Goal: Entertainment & Leisure: Consume media (video, audio)

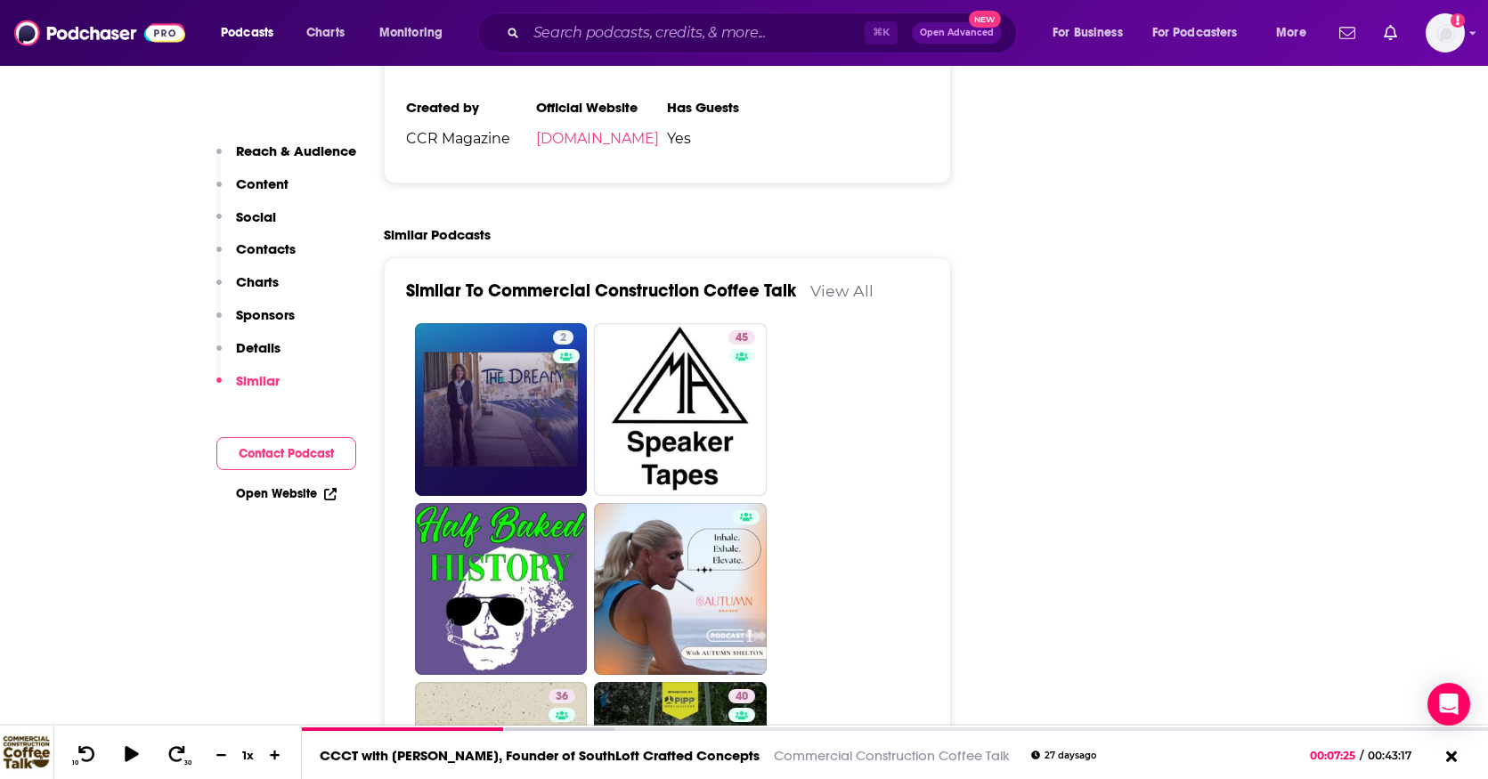
scroll to position [2606, 0]
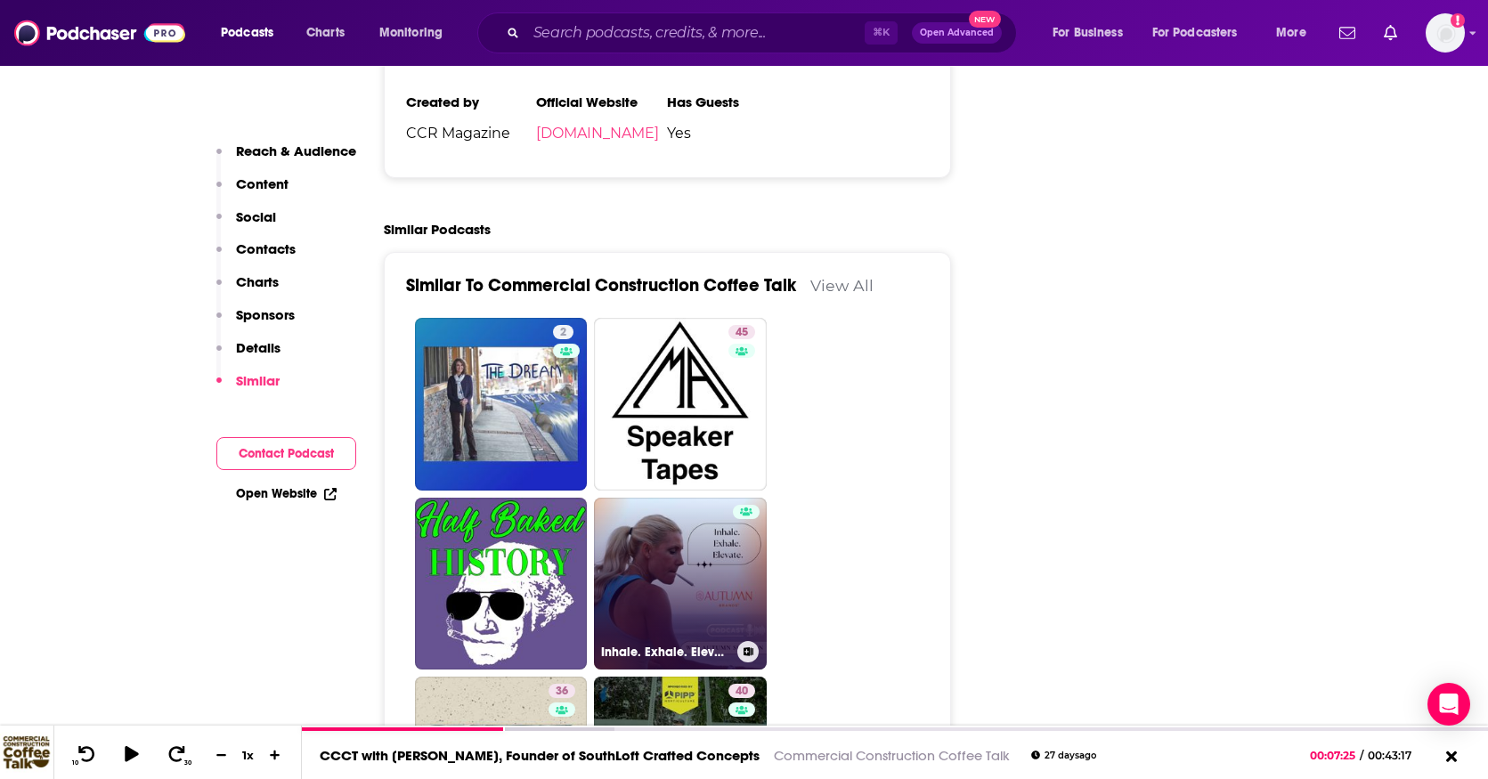
click at [673, 498] on link "Inhale. Exhale. Elevate." at bounding box center [680, 584] width 173 height 173
type input "[URL][DOMAIN_NAME]"
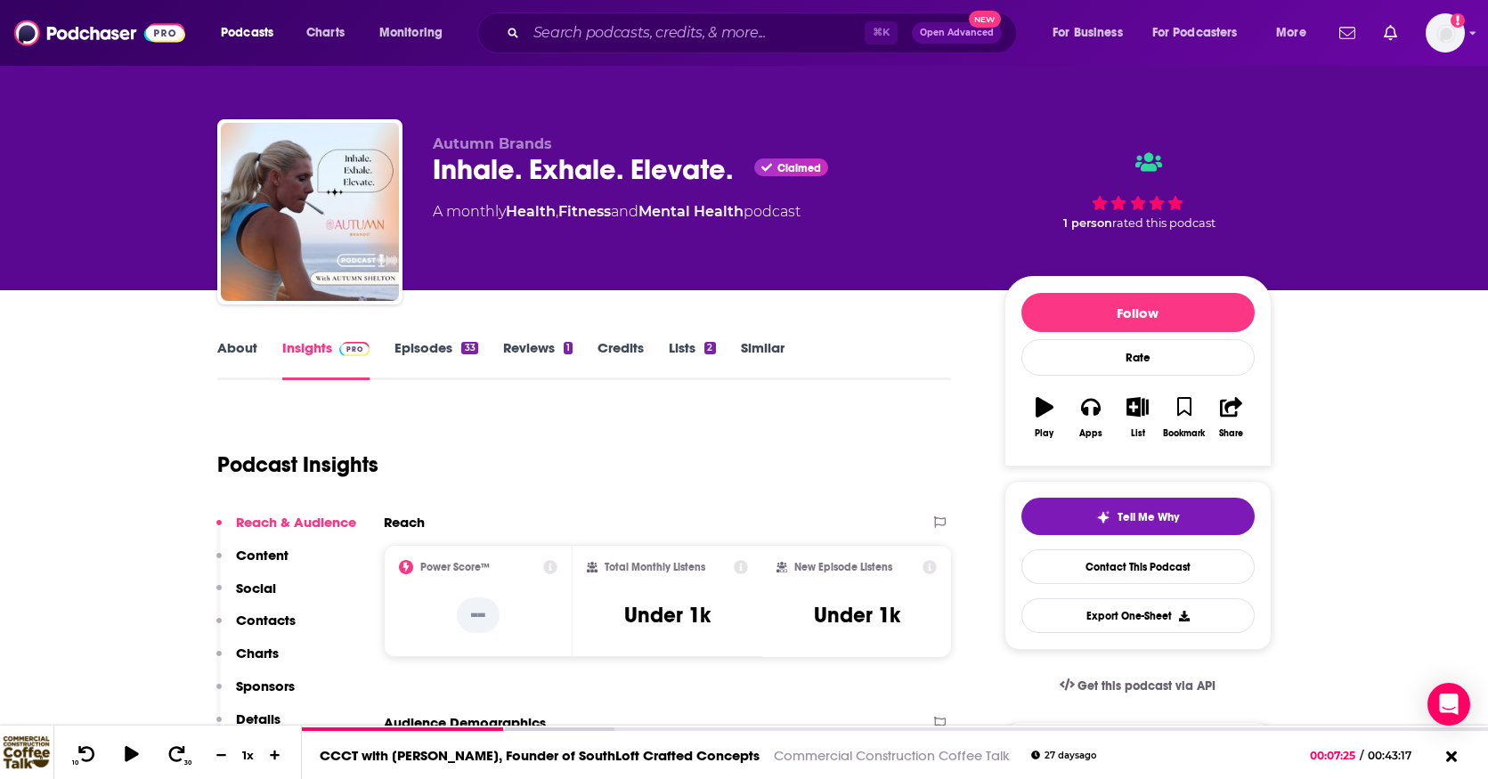
click at [242, 350] on link "About" at bounding box center [237, 359] width 40 height 41
type input "[URL][DOMAIN_NAME]"
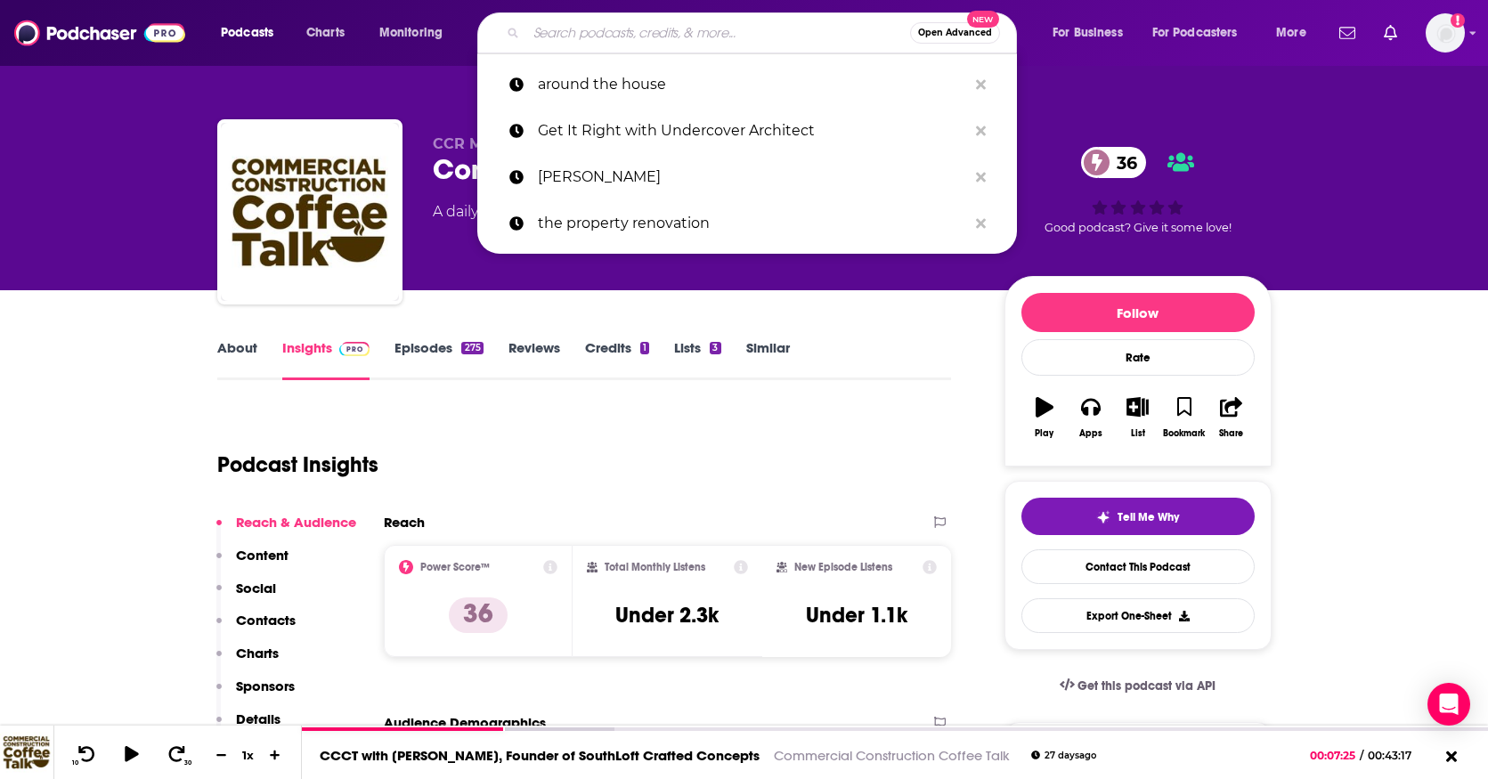
click at [545, 29] on input "Search podcasts, credits, & more..." at bounding box center [718, 33] width 384 height 28
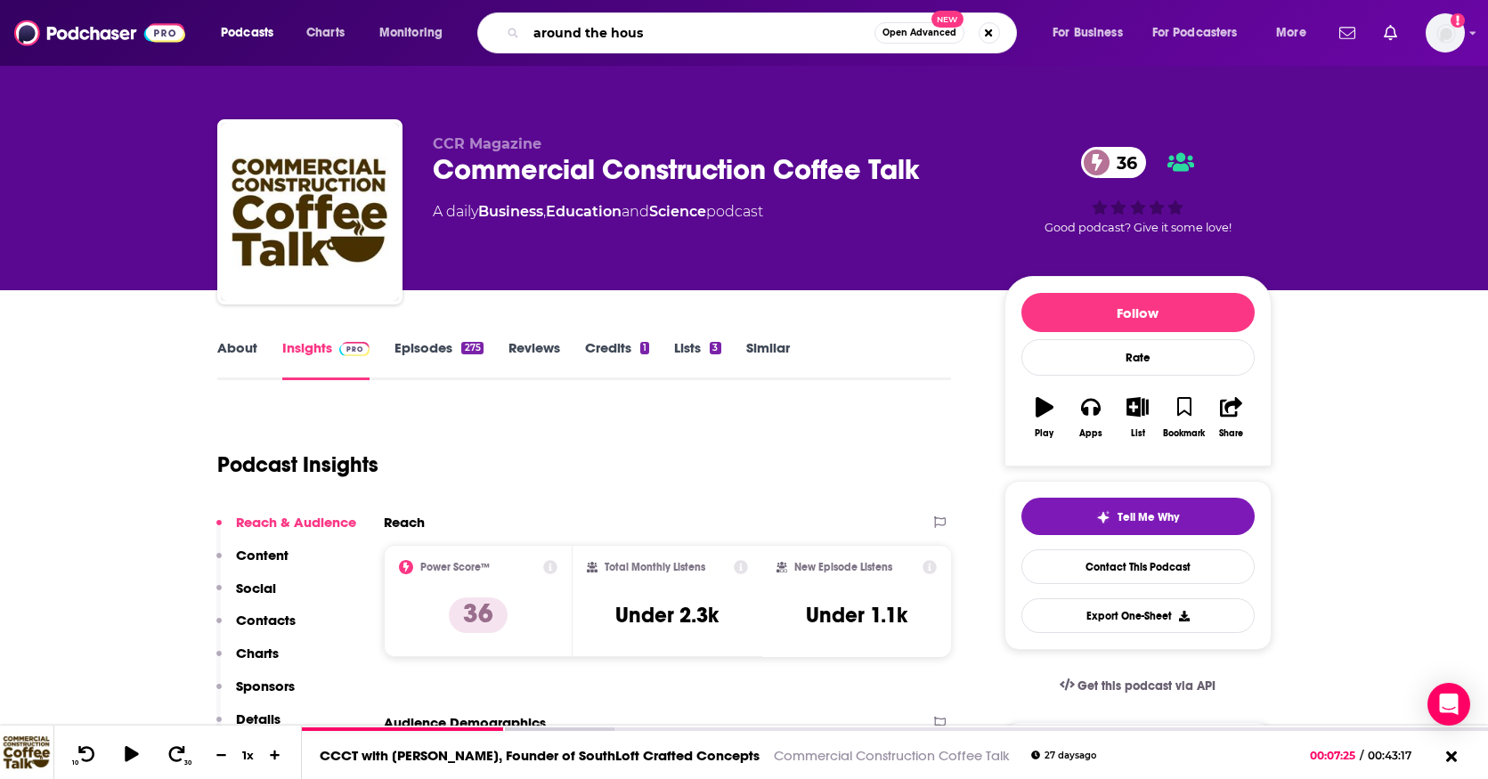
type input "around the house"
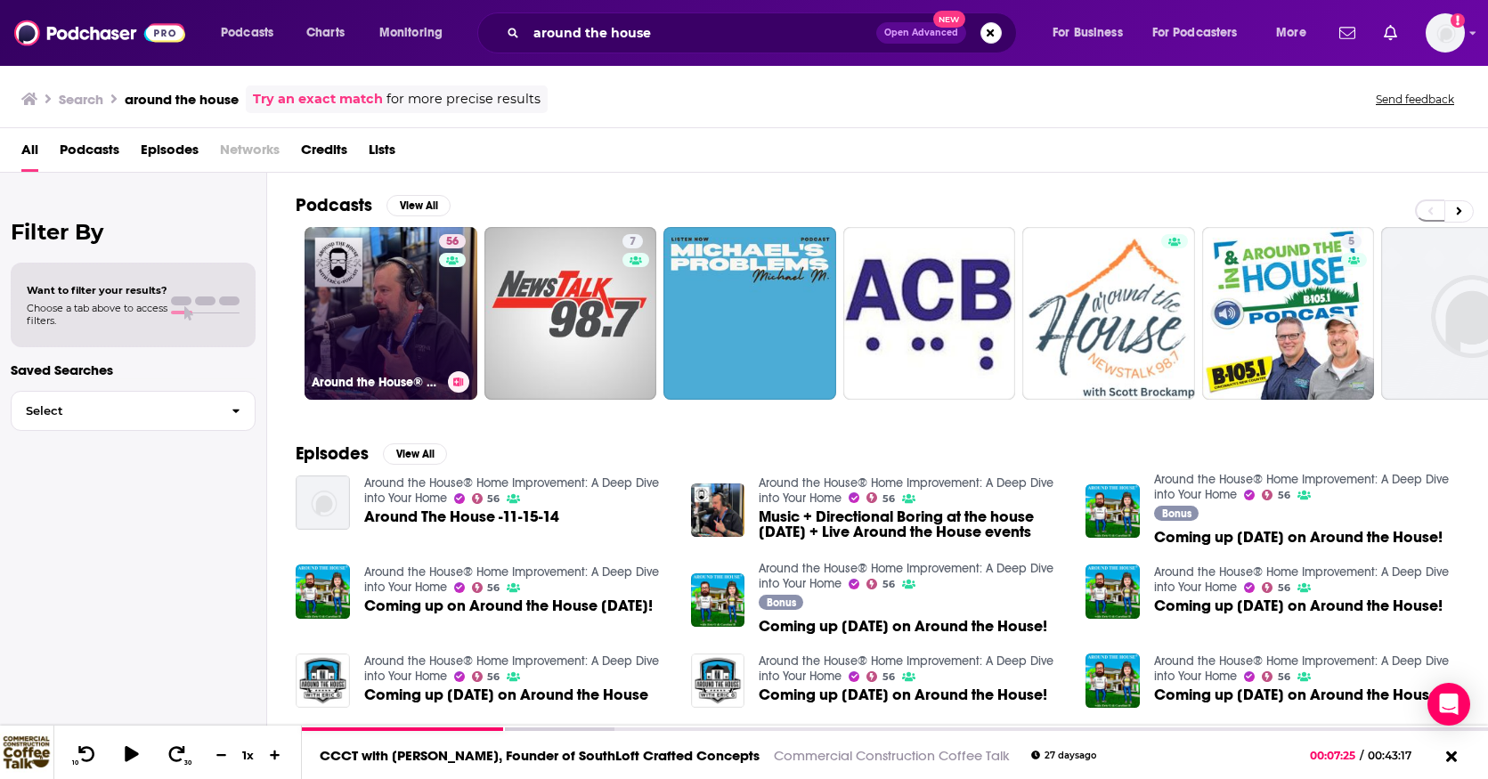
click at [403, 313] on link "56 Around the House® Home Improvement: A Deep Dive into Your Home" at bounding box center [391, 313] width 173 height 173
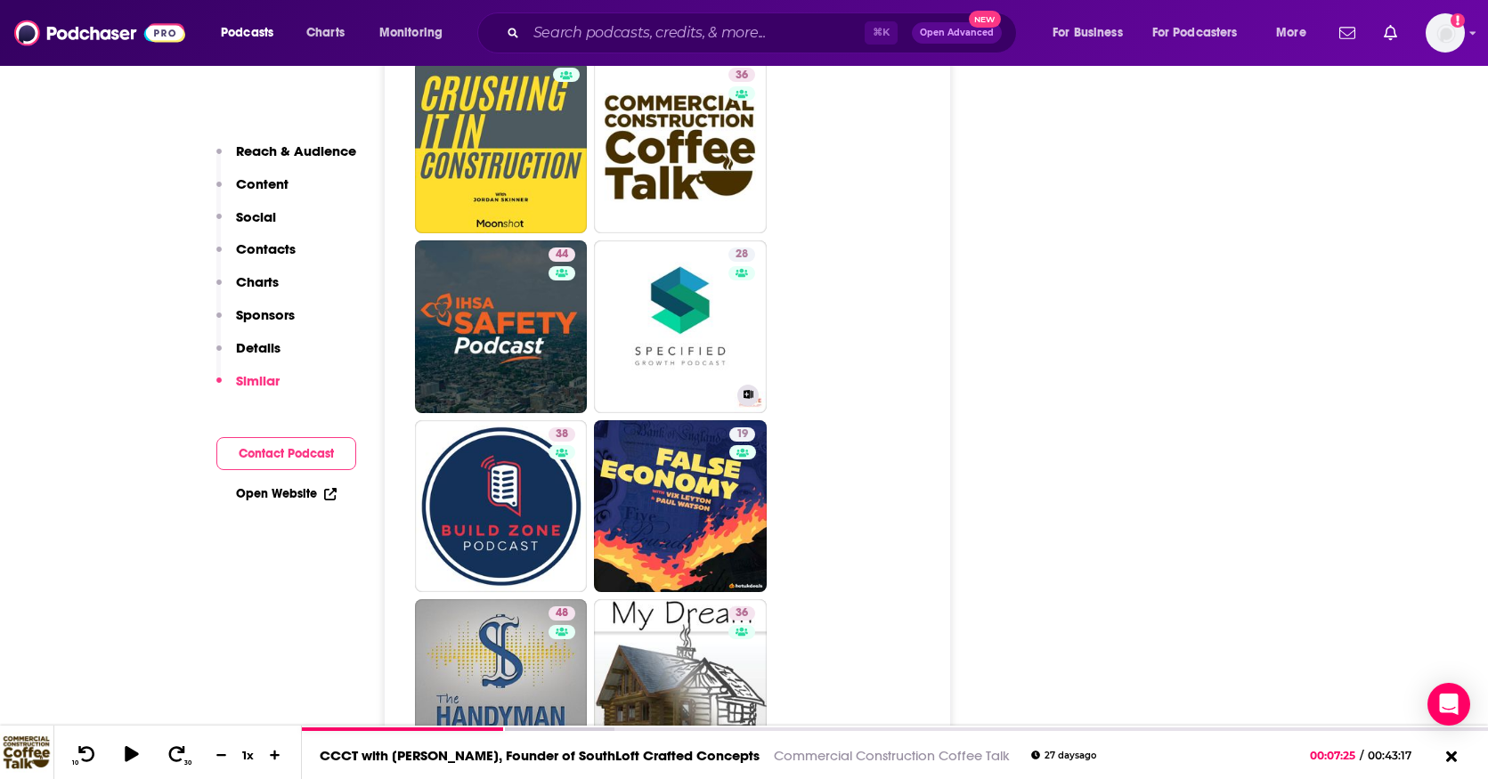
scroll to position [4150, 0]
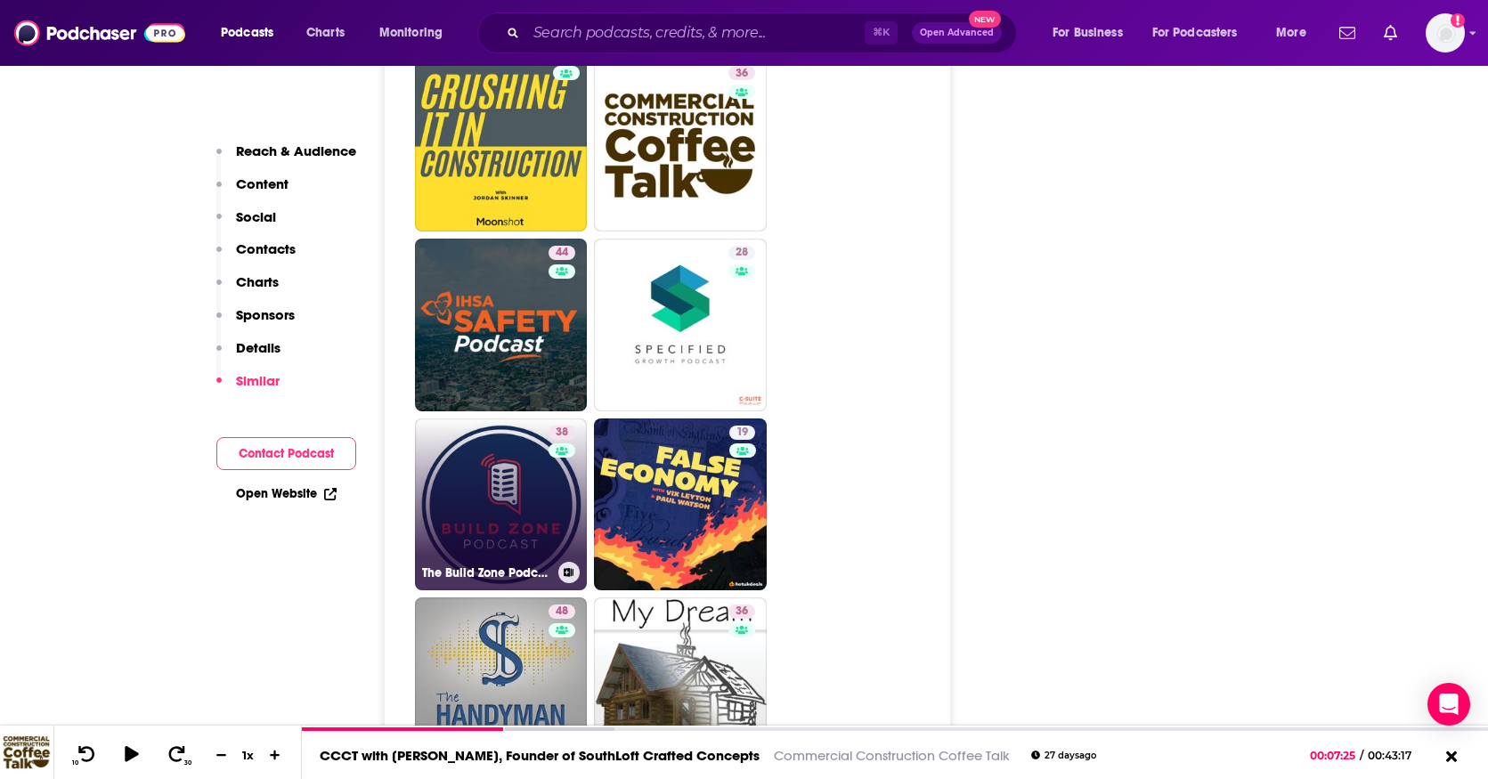
click at [521, 434] on link "38 The Build Zone Podcast - A Construction Podcast" at bounding box center [501, 505] width 173 height 173
type input "[URL][DOMAIN_NAME]"
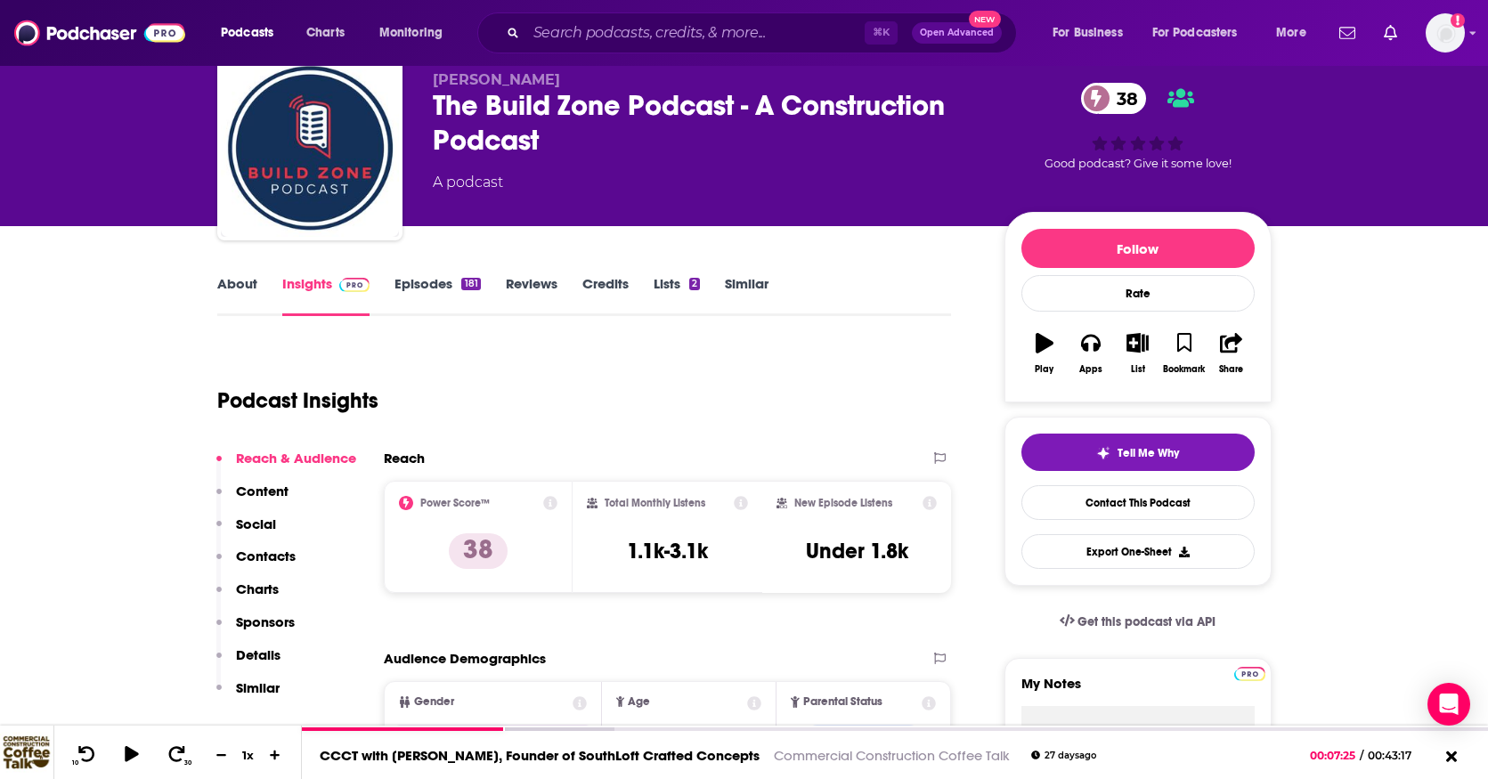
scroll to position [38, 0]
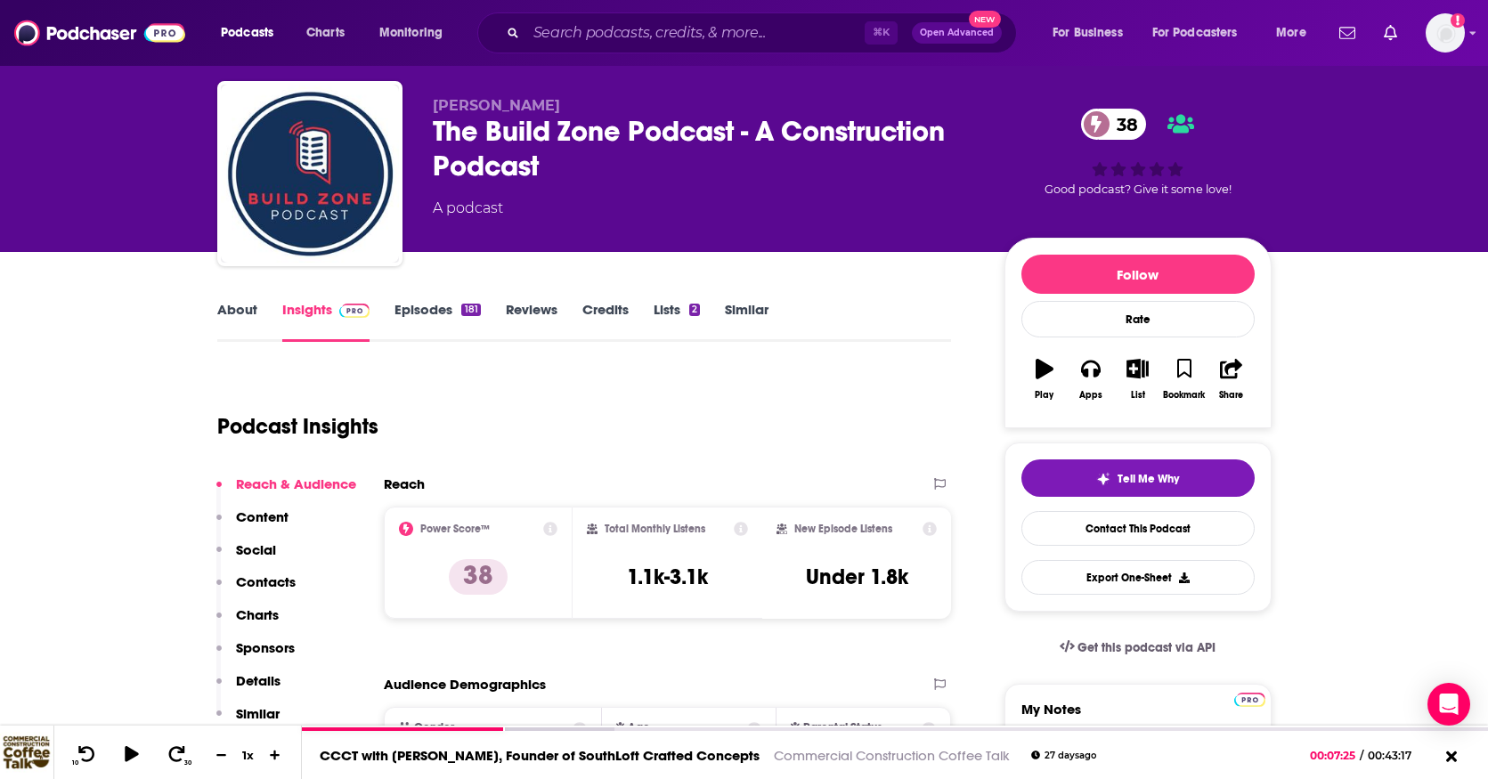
click at [422, 313] on link "Episodes 181" at bounding box center [436, 321] width 85 height 41
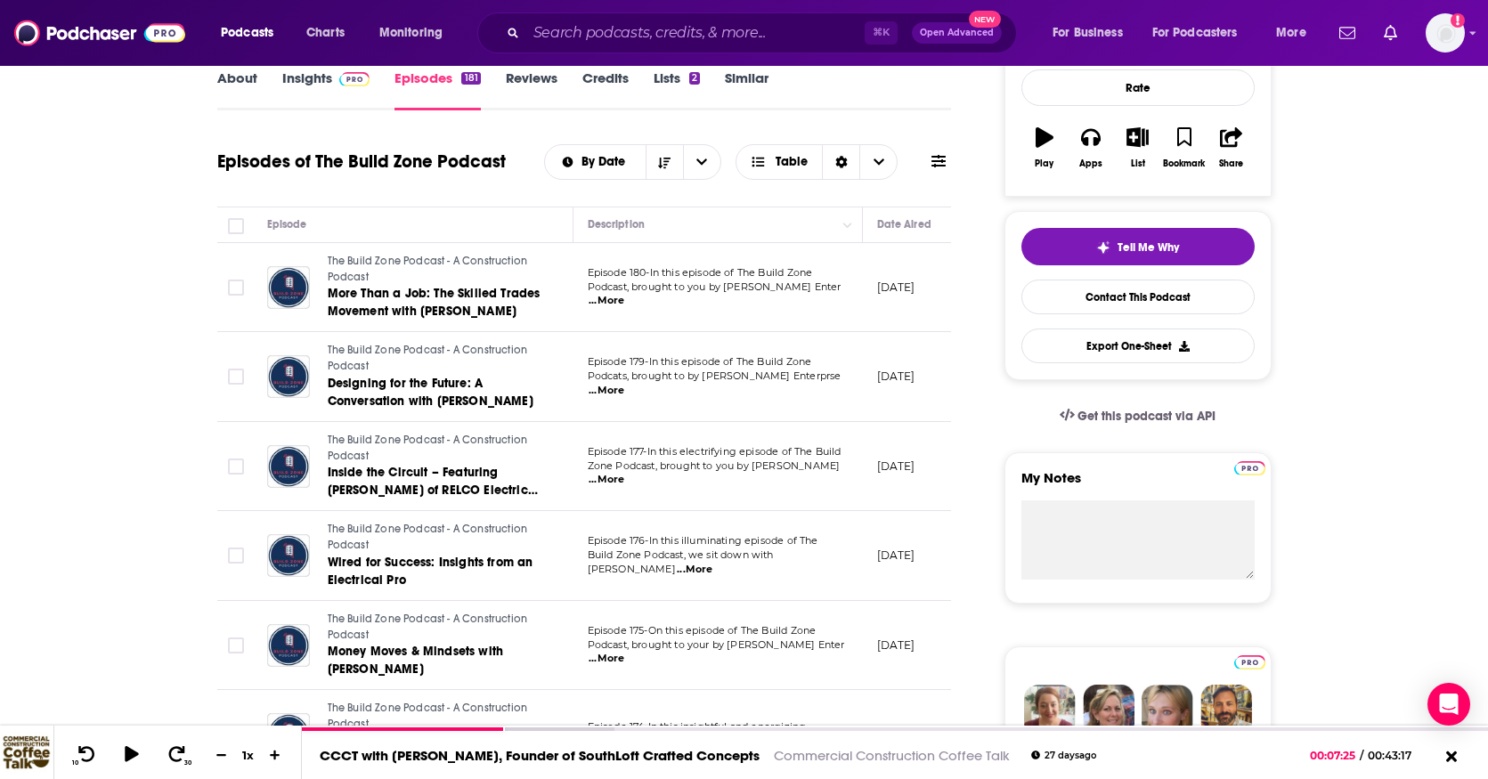
scroll to position [247, 0]
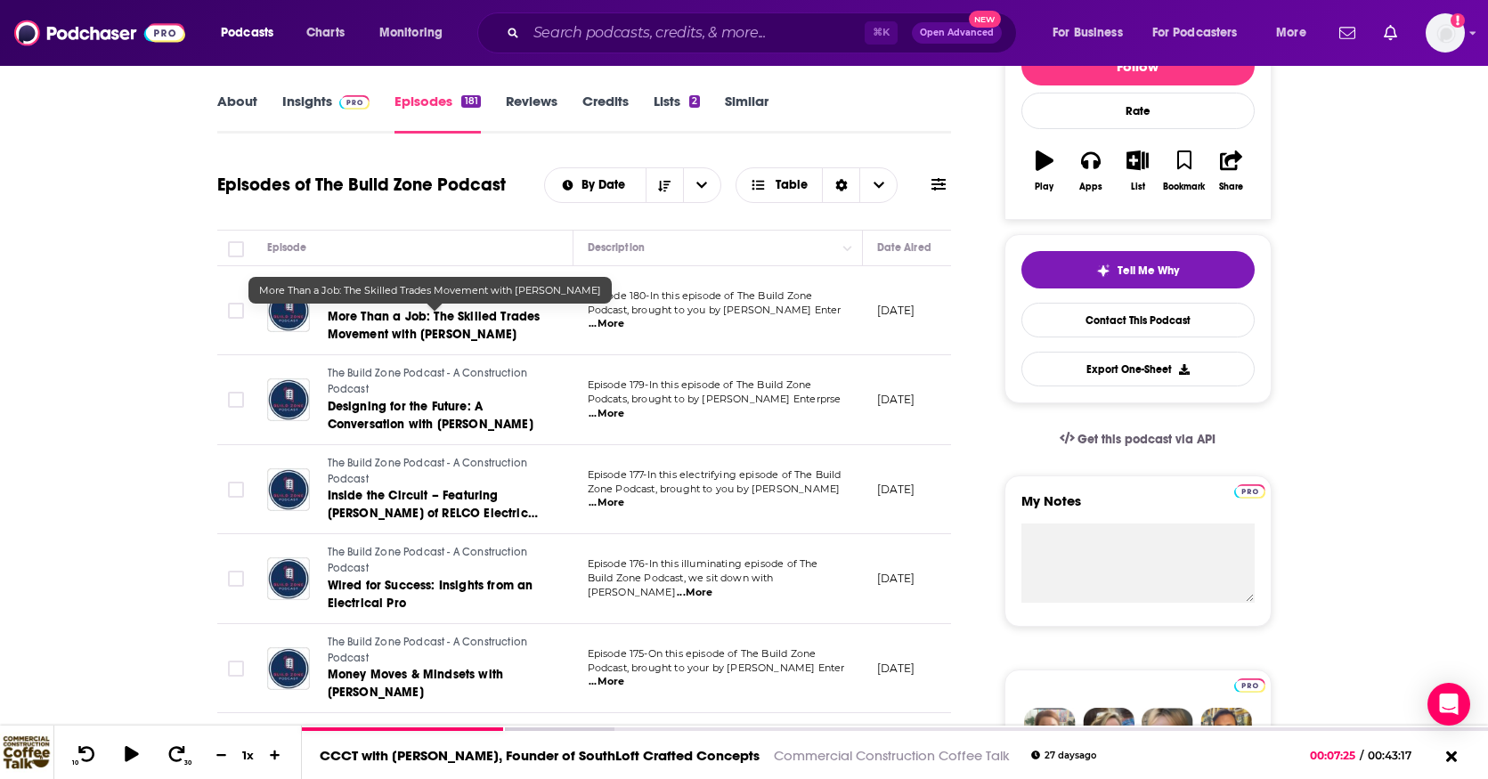
click at [483, 318] on span "More Than a Job: The Skilled Trades Movement with [PERSON_NAME]" at bounding box center [434, 325] width 213 height 33
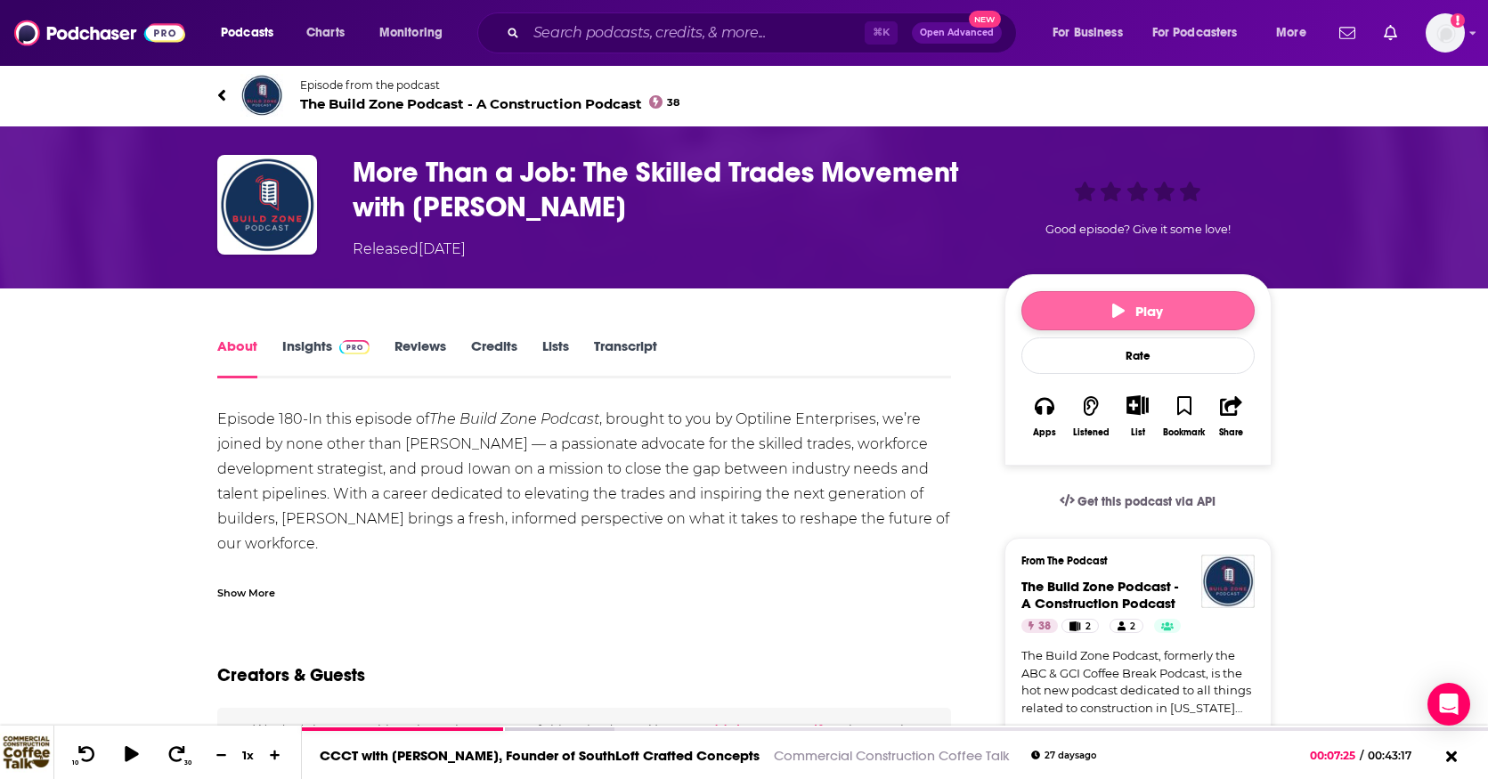
click at [1157, 311] on span "Play" at bounding box center [1137, 311] width 51 height 17
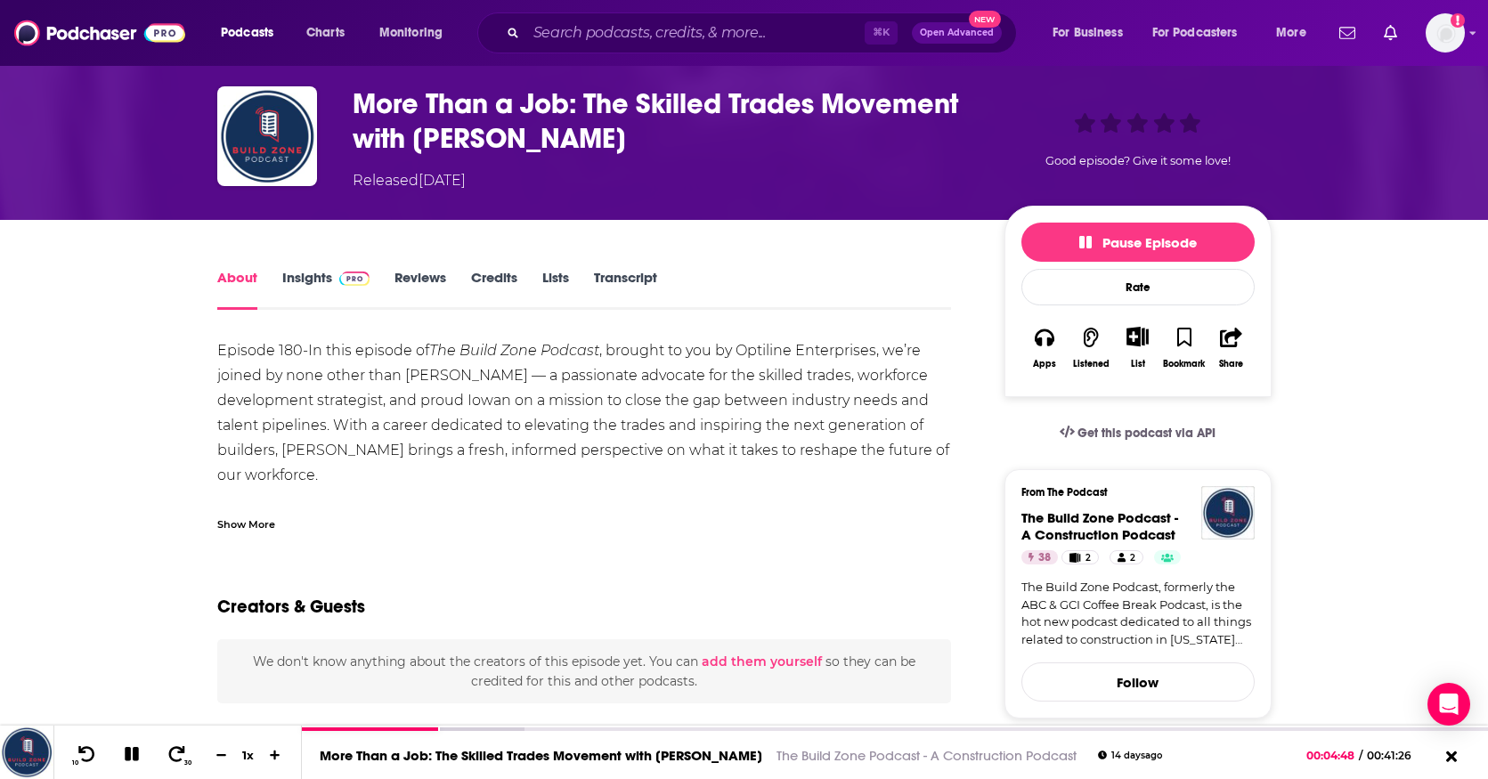
scroll to position [77, 0]
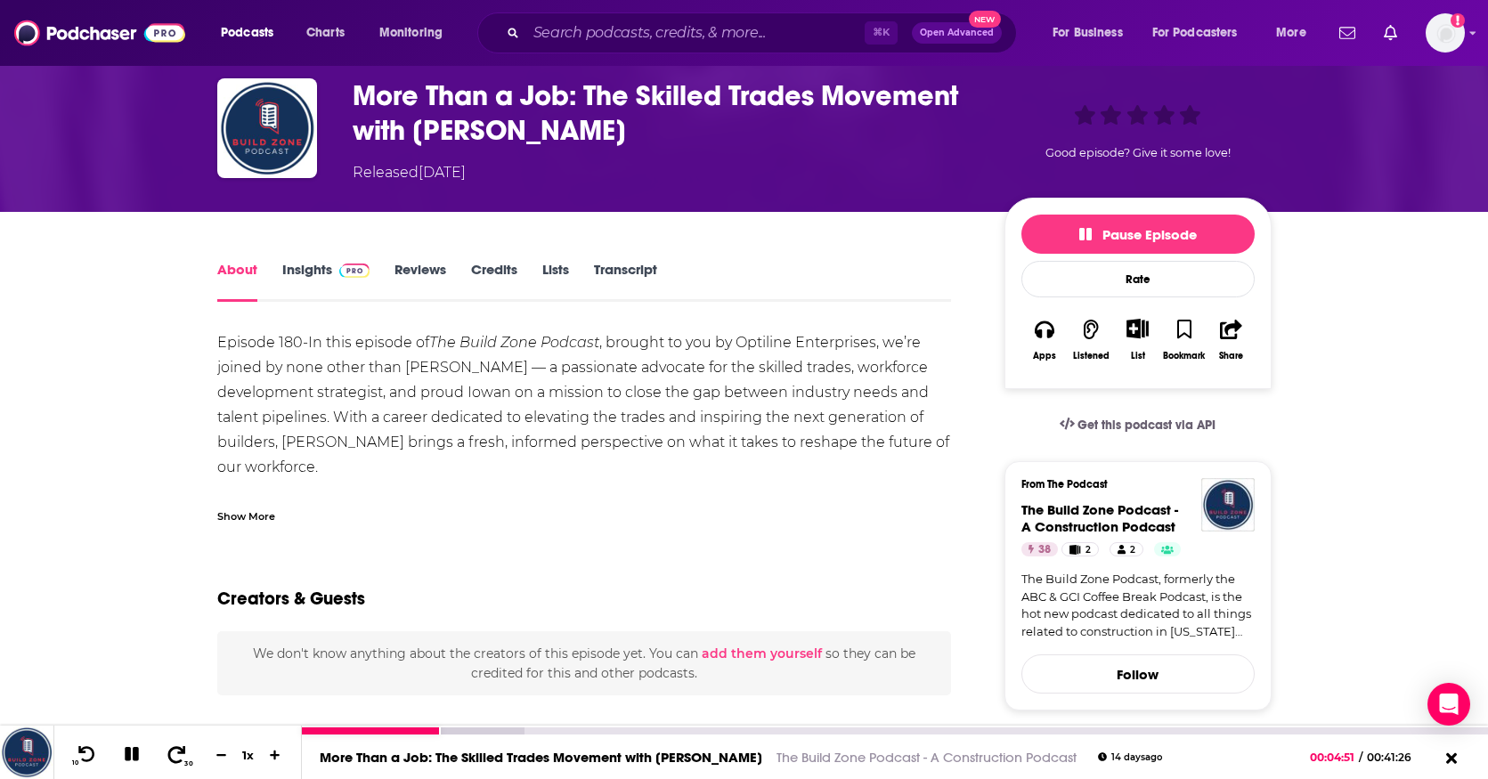
click at [176, 749] on icon at bounding box center [177, 754] width 22 height 18
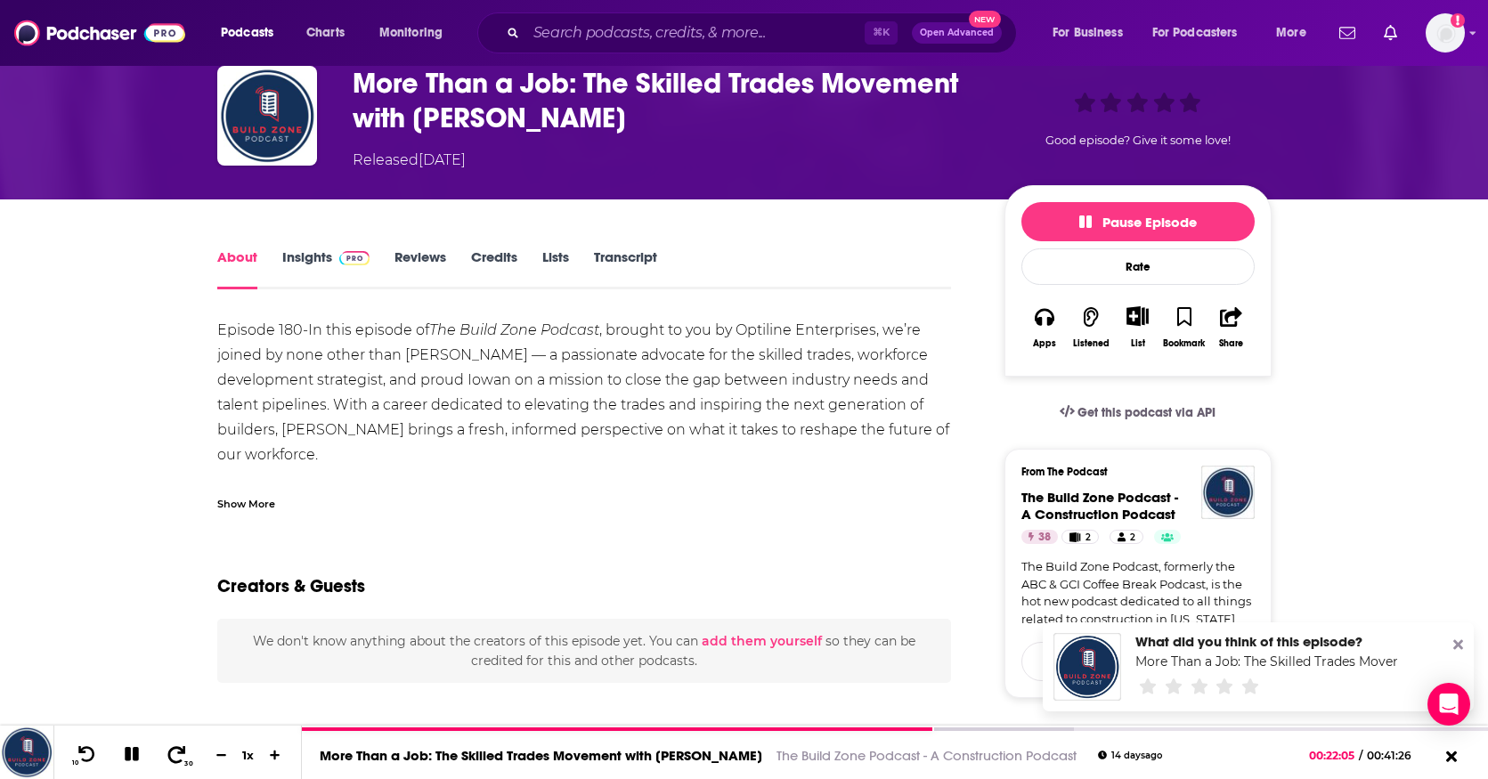
scroll to position [91, 0]
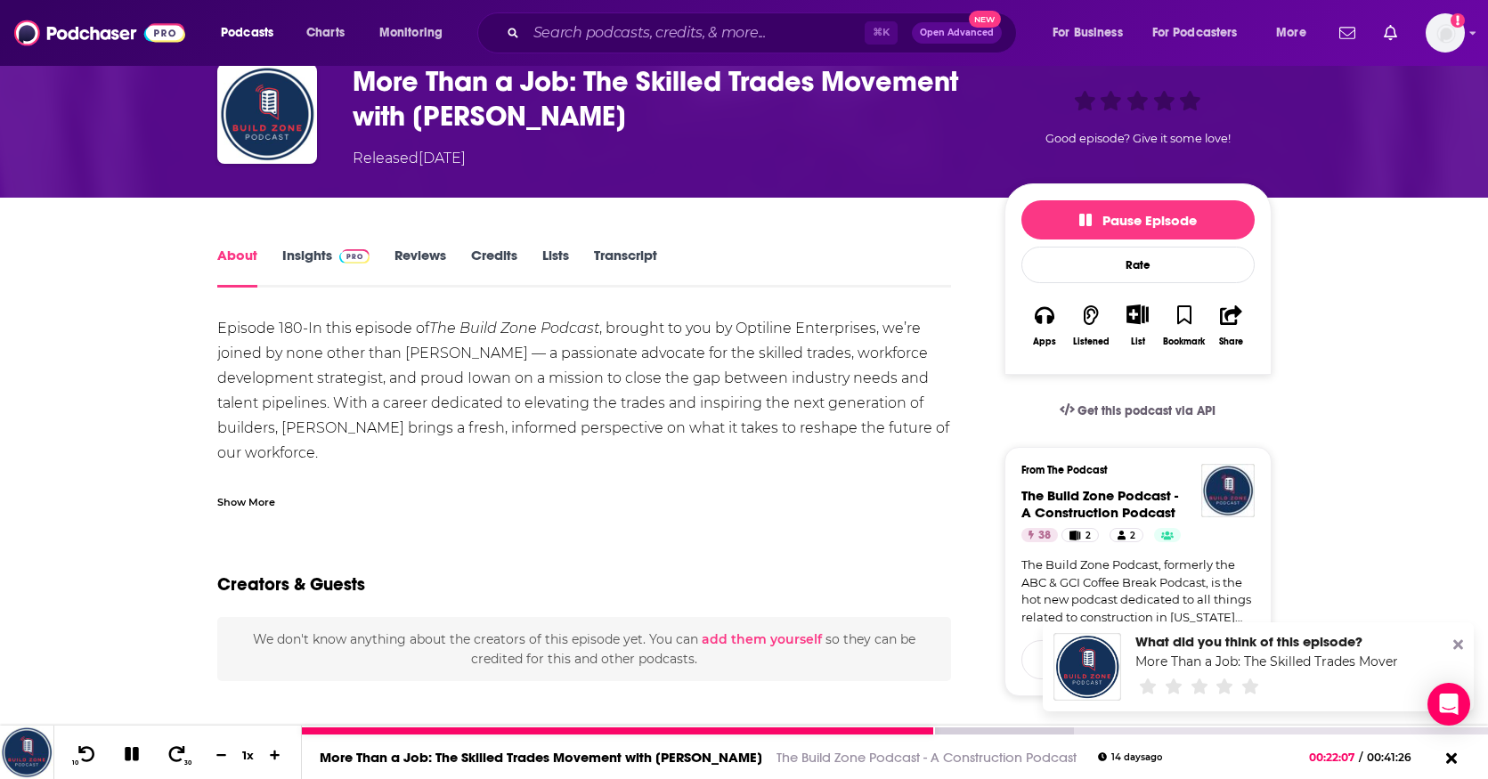
click at [130, 752] on icon at bounding box center [132, 754] width 14 height 14
click at [130, 752] on icon at bounding box center [131, 754] width 15 height 18
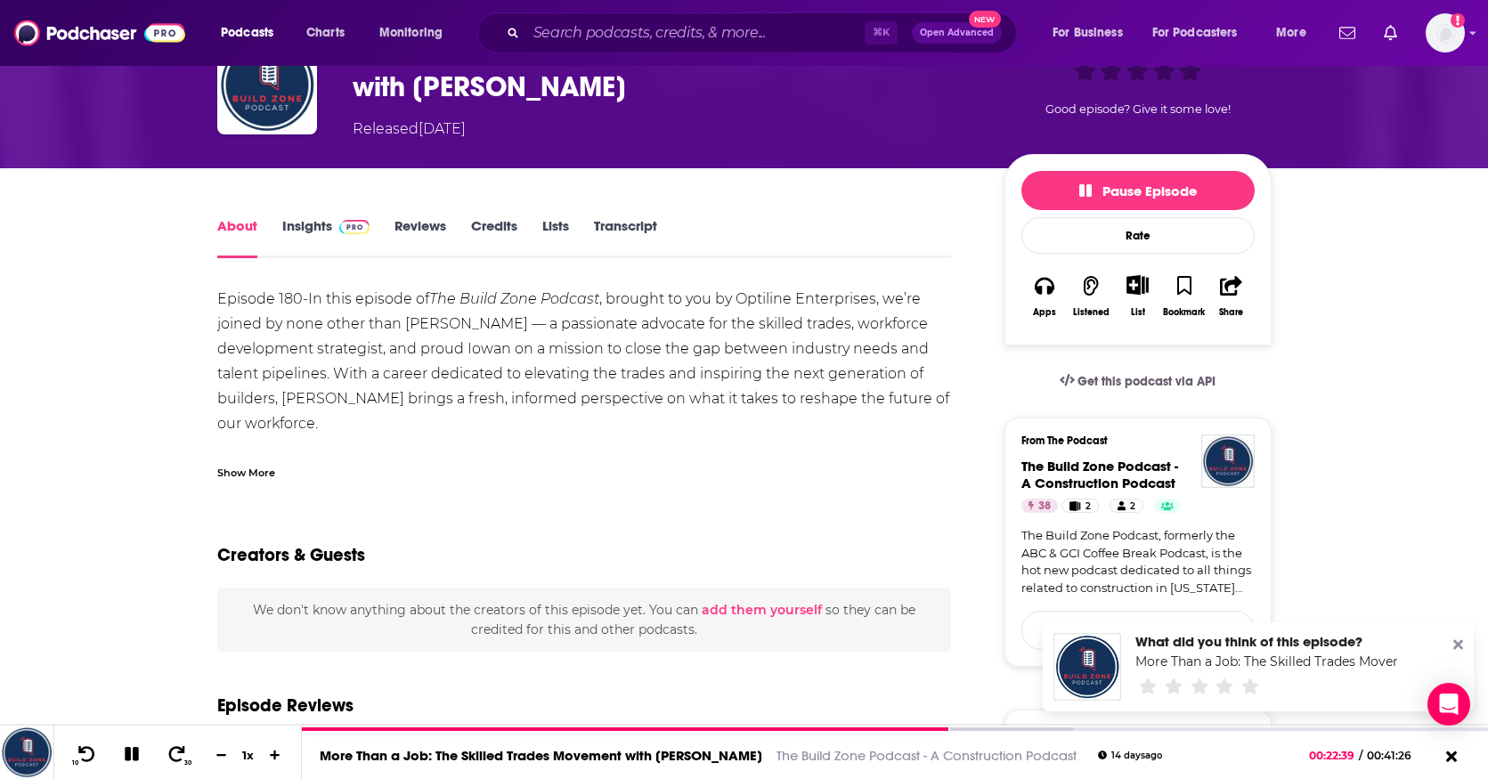
scroll to position [0, 0]
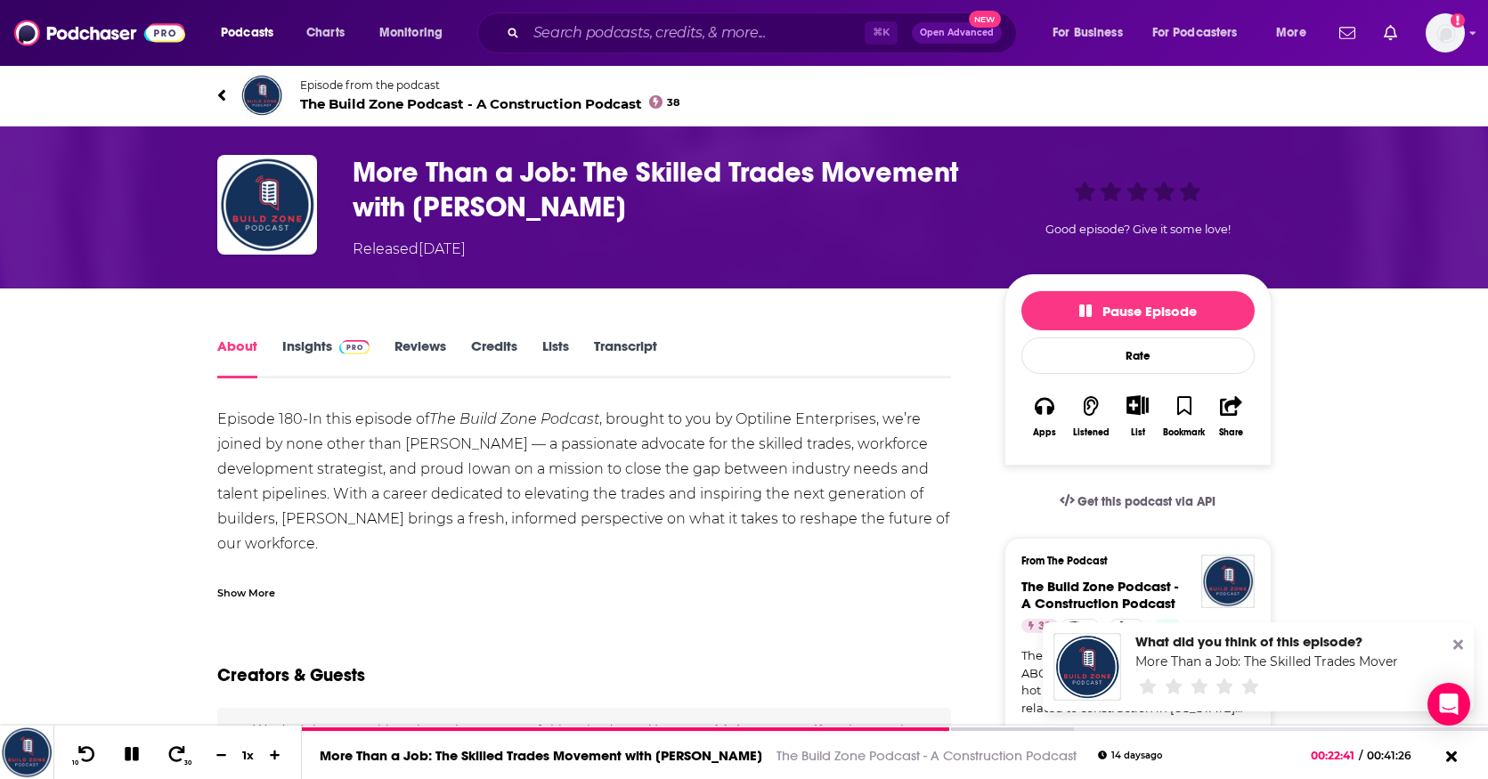
click at [221, 92] on icon at bounding box center [220, 95] width 7 height 12
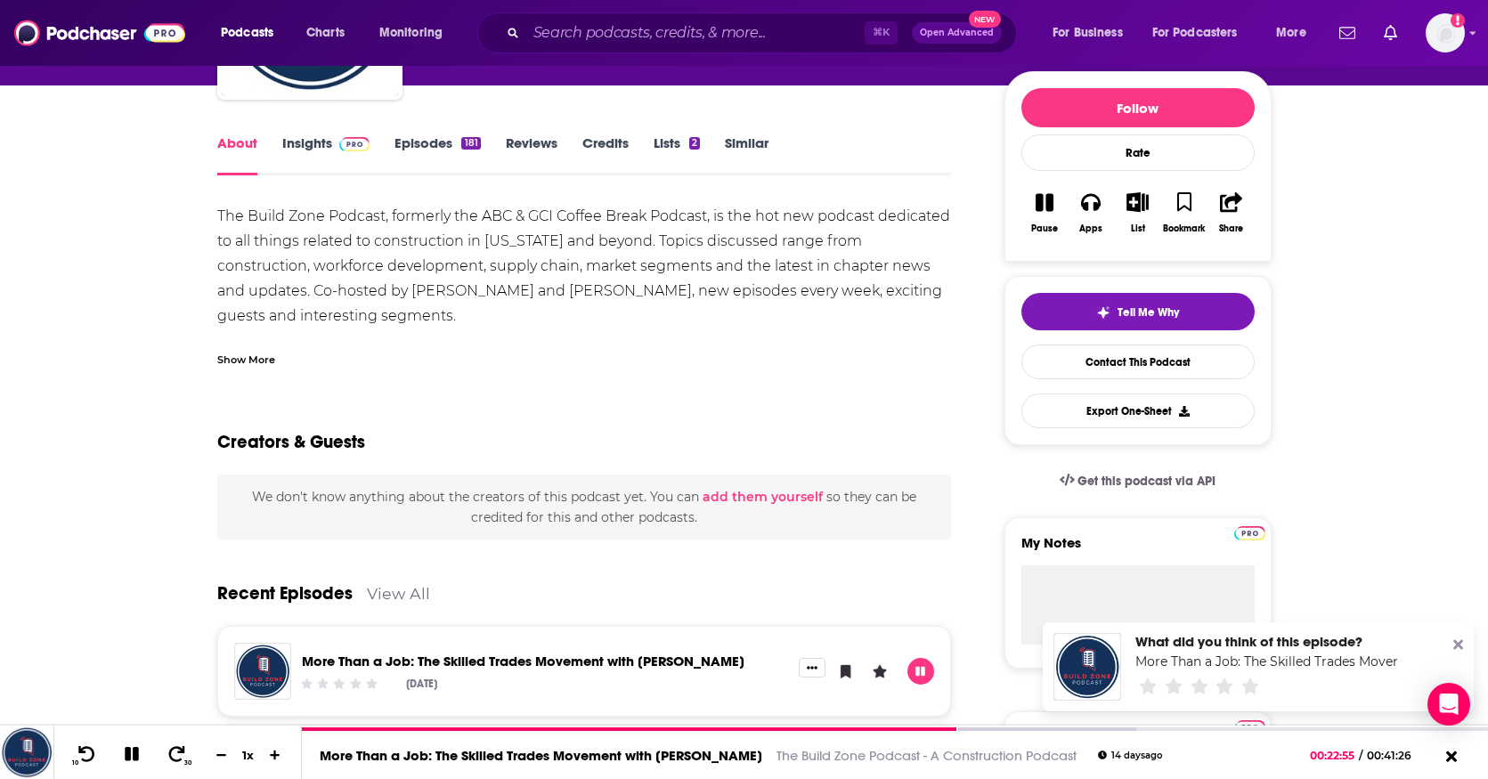
scroll to position [203, 0]
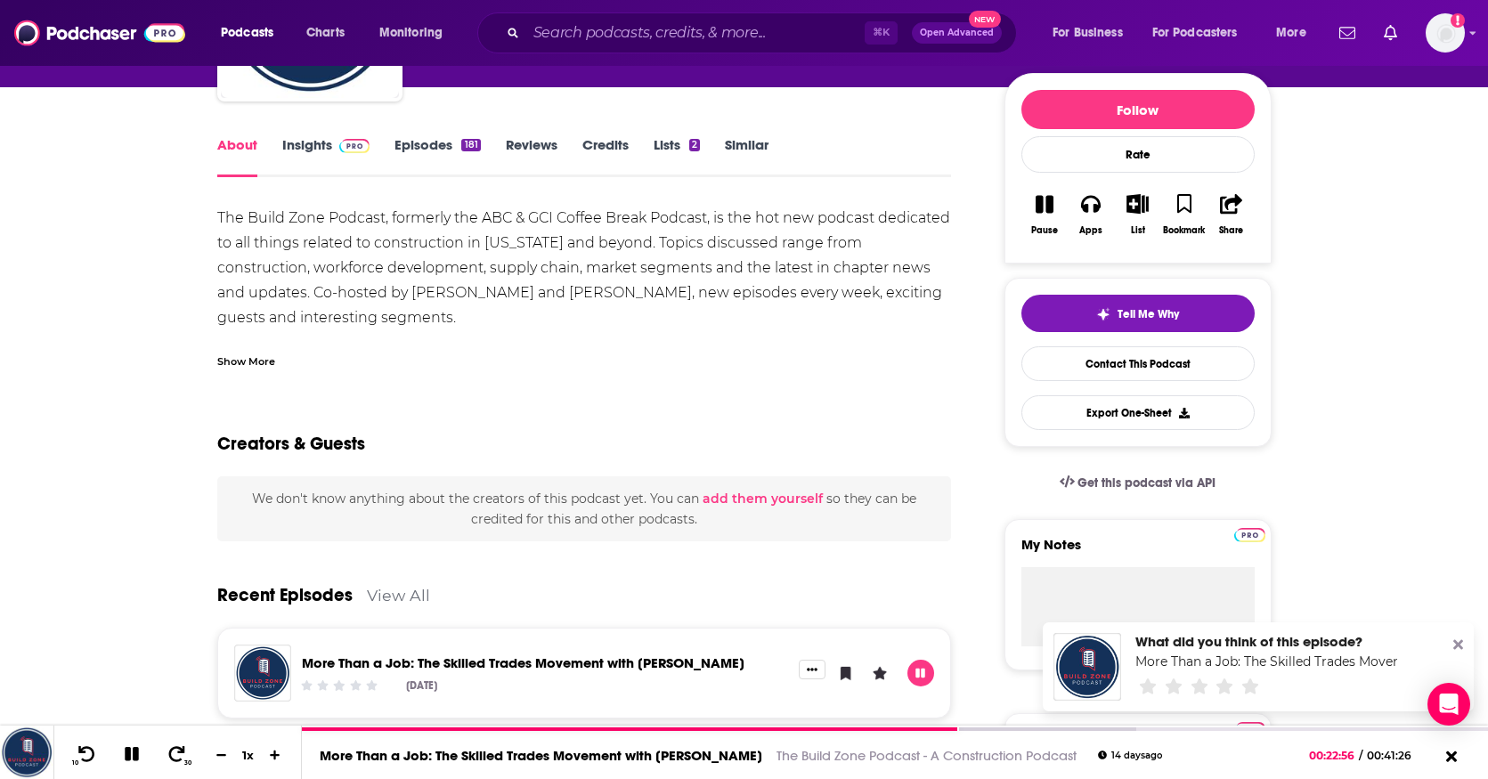
click at [436, 142] on link "Episodes 181" at bounding box center [436, 156] width 85 height 41
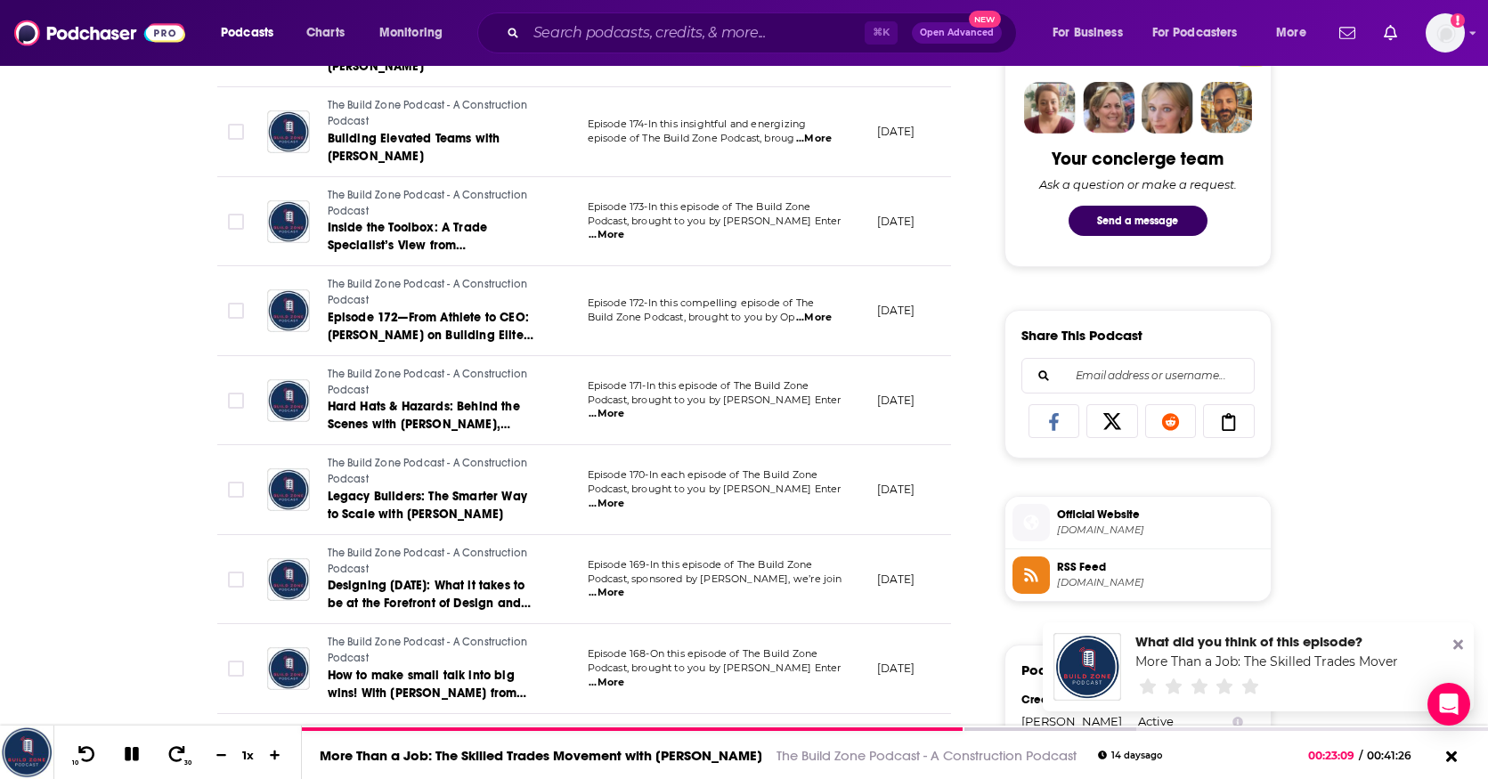
scroll to position [874, 0]
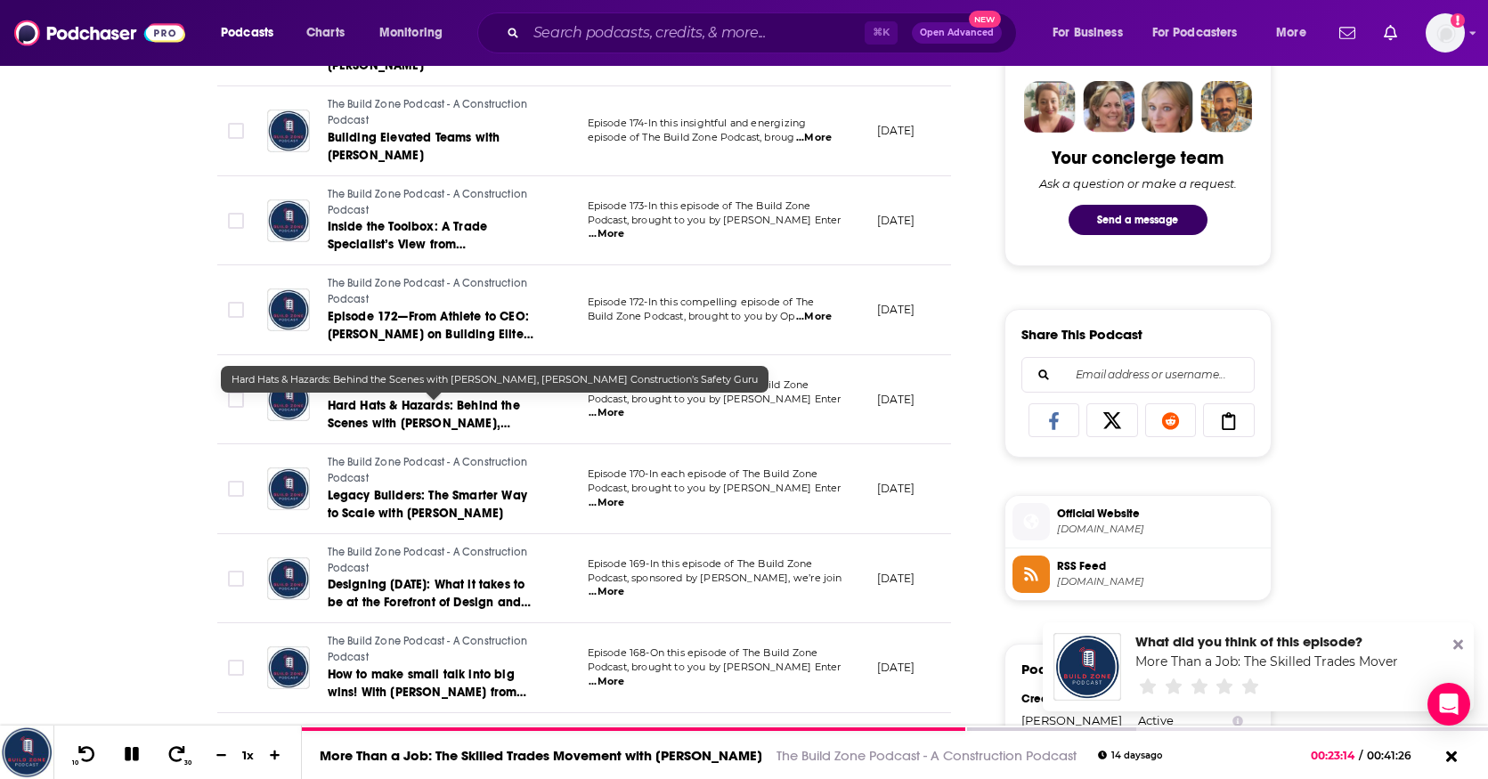
click at [435, 411] on span "Hard Hats & Hazards: Behind the Scenes with [PERSON_NAME], [PERSON_NAME] Constr…" at bounding box center [424, 432] width 192 height 69
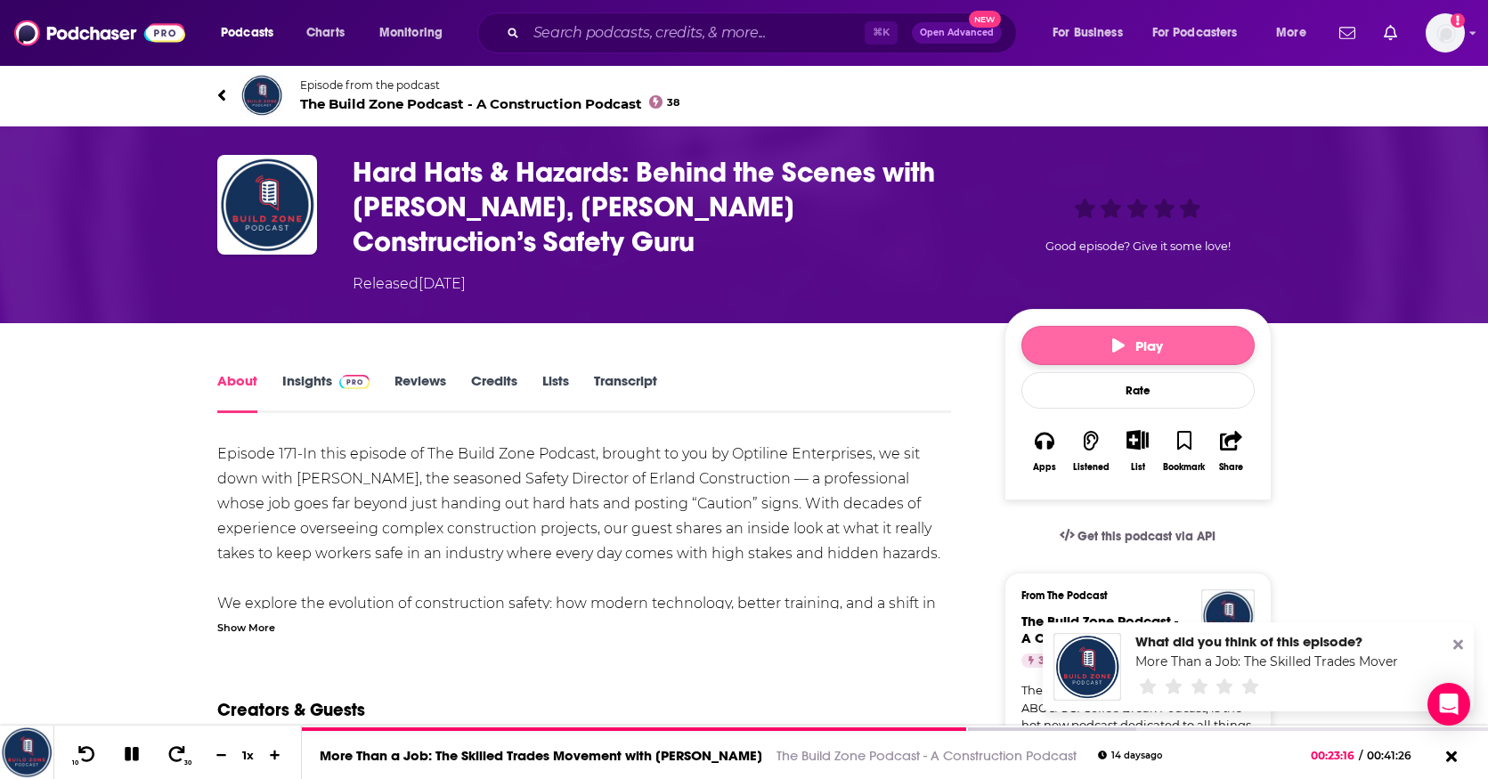
click at [1164, 345] on button "Play" at bounding box center [1137, 345] width 233 height 39
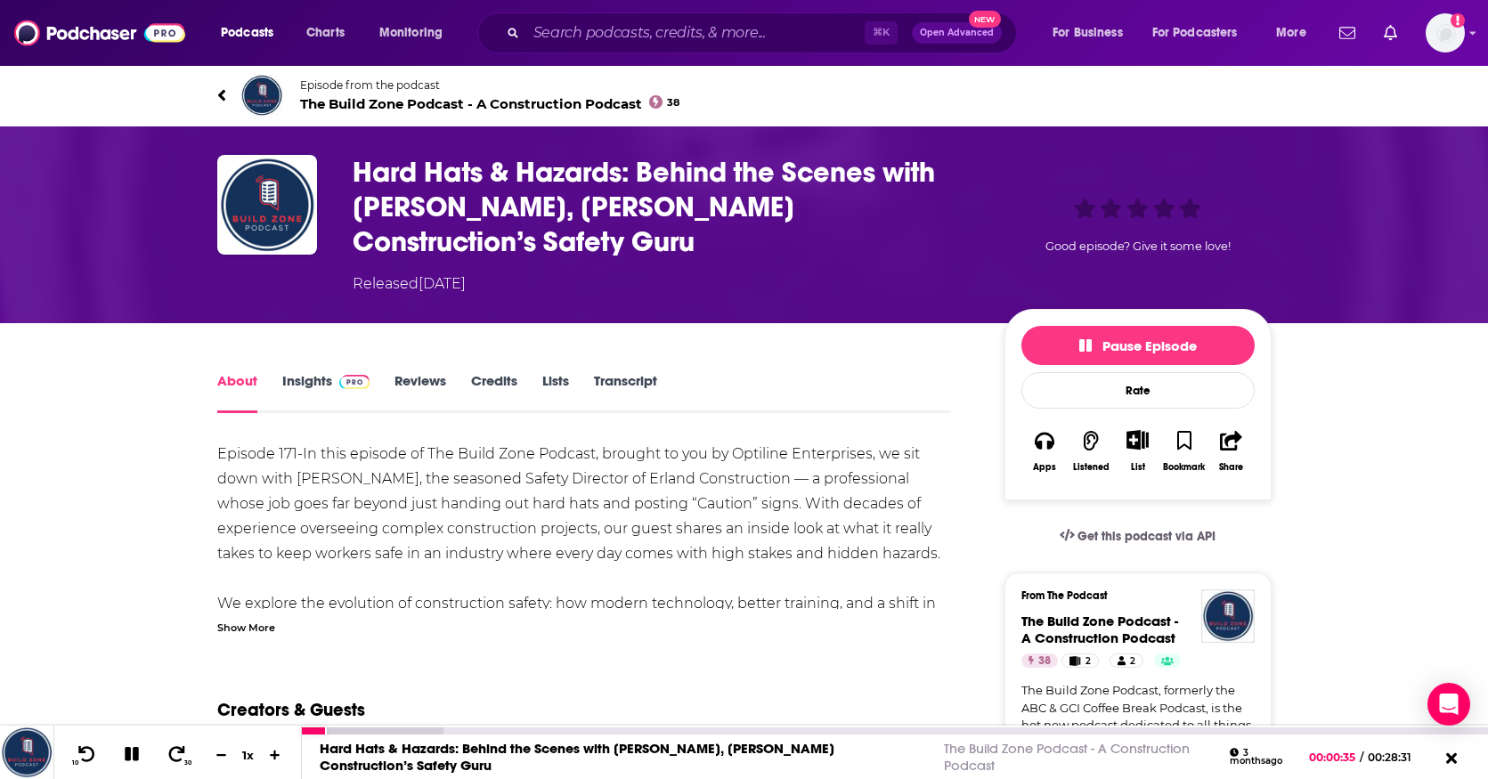
click at [133, 751] on icon at bounding box center [132, 754] width 14 height 14
click at [224, 92] on icon at bounding box center [220, 95] width 7 height 12
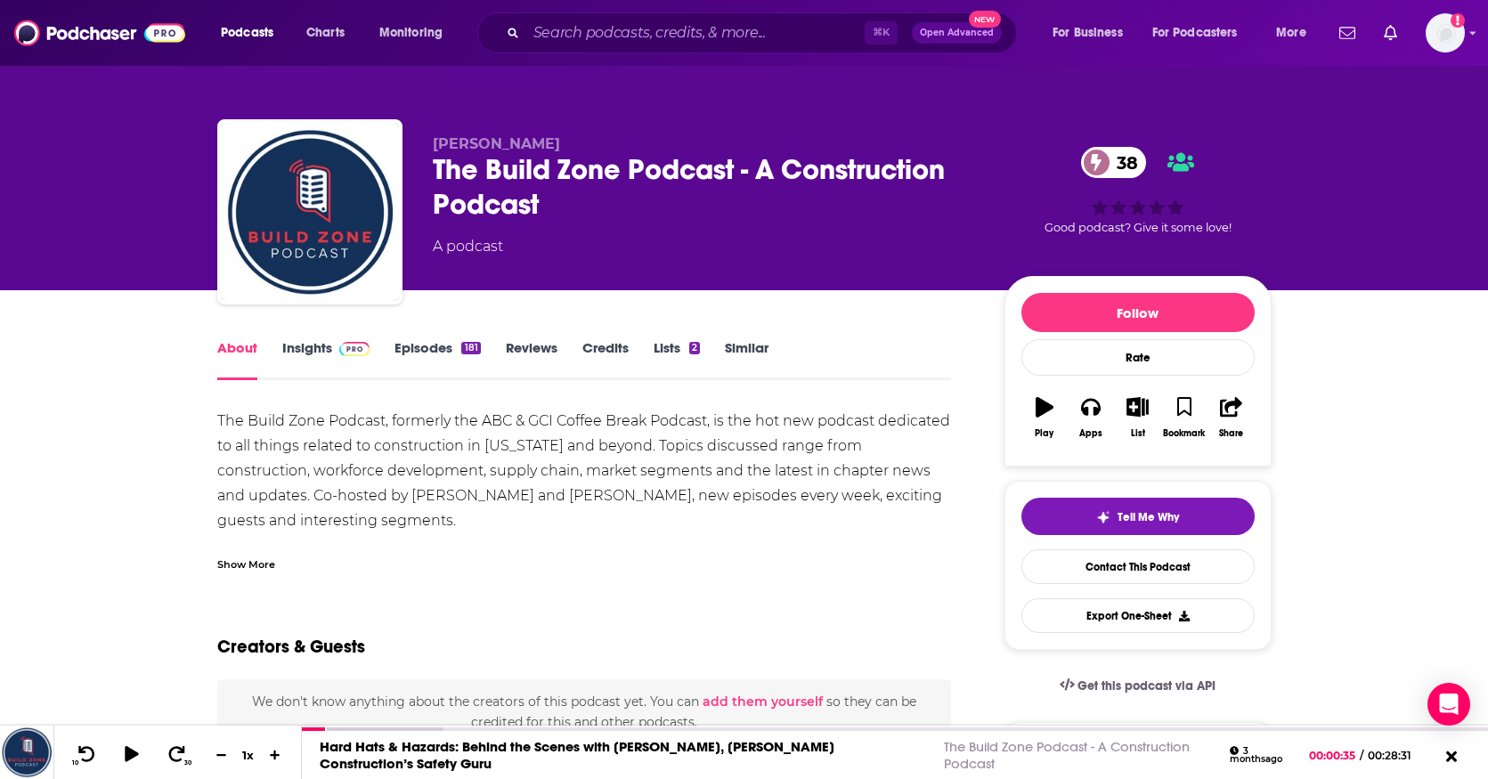
click at [236, 352] on link "About" at bounding box center [237, 359] width 40 height 41
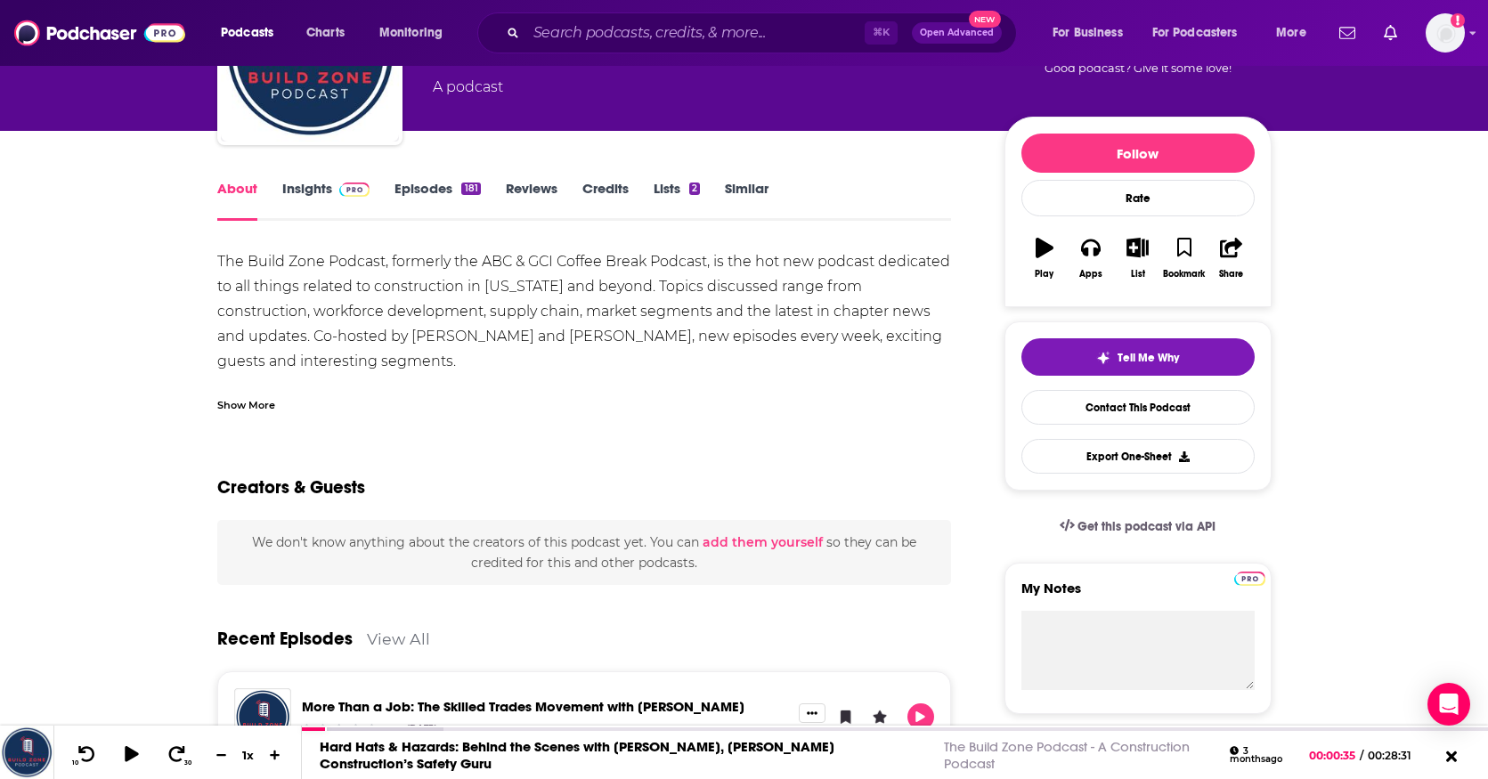
scroll to position [162, 0]
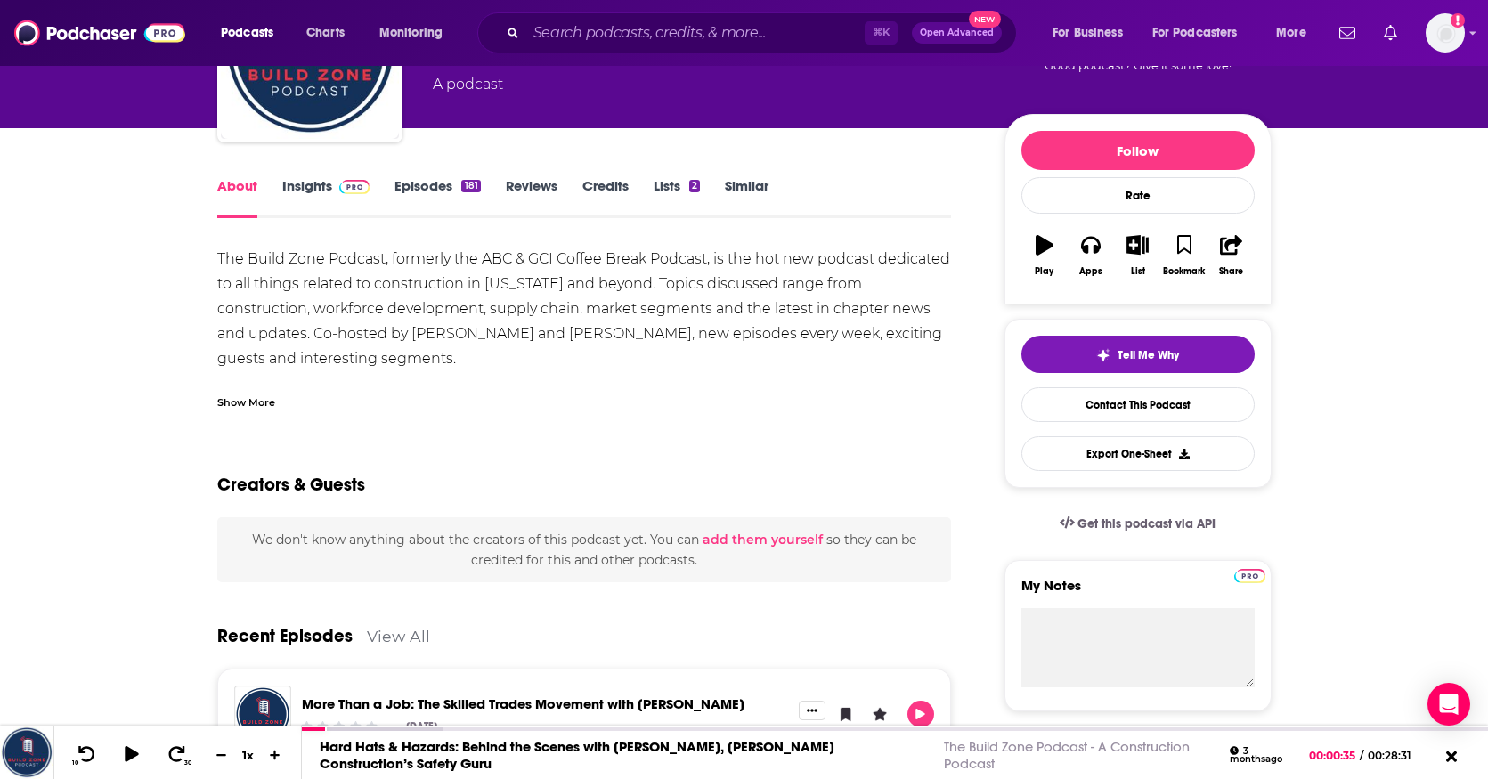
click at [257, 405] on div "Show More" at bounding box center [246, 401] width 58 height 17
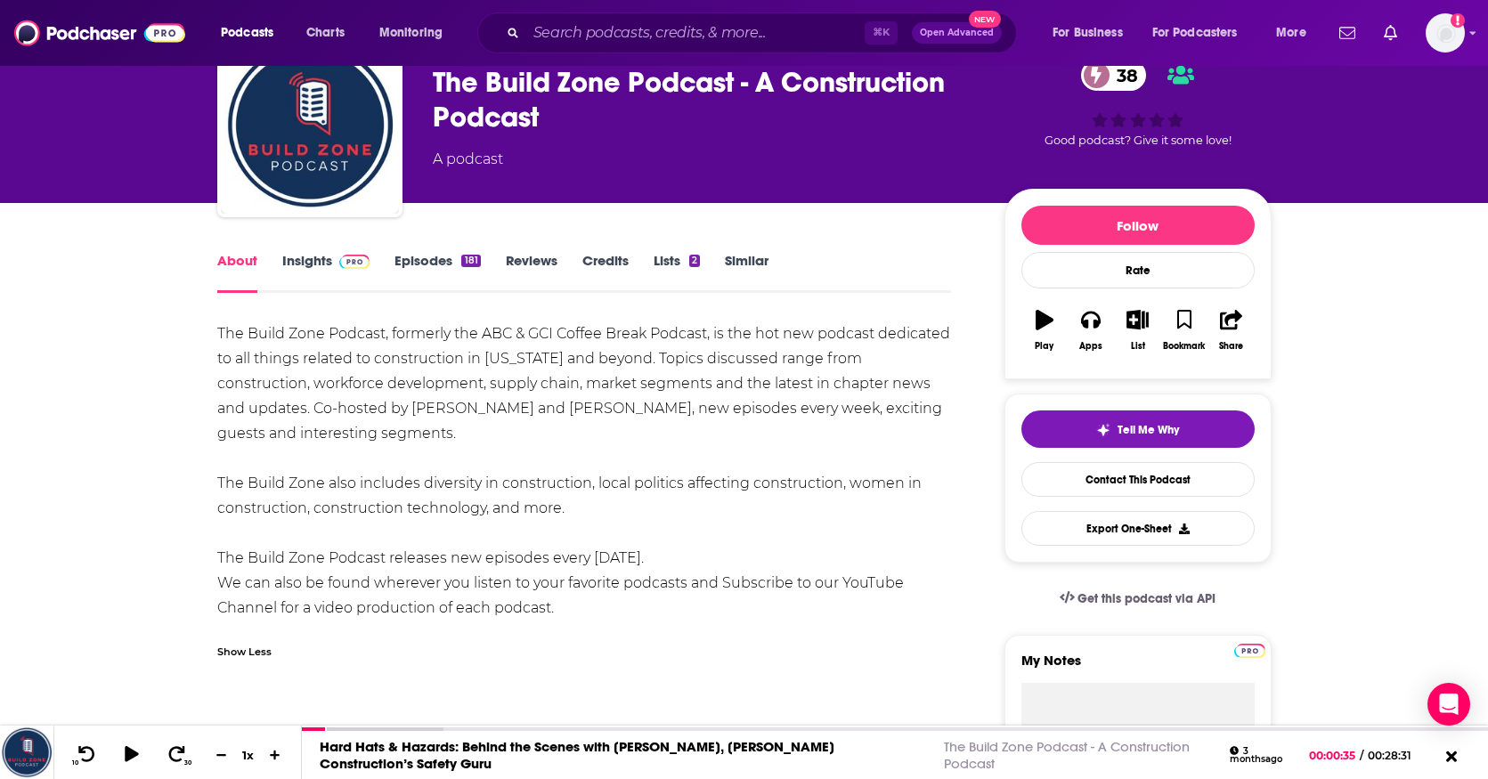
scroll to position [0, 0]
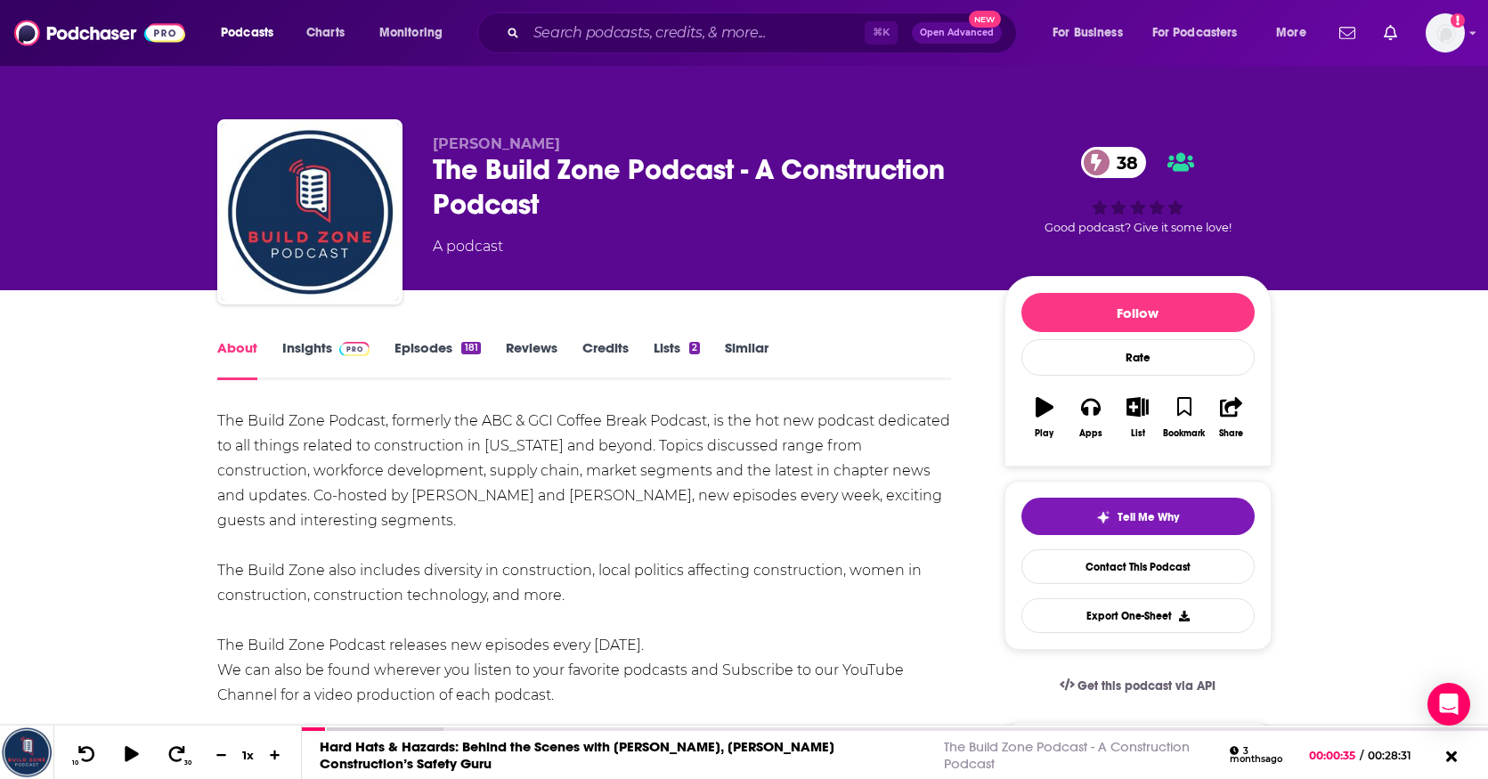
click at [326, 347] on link "Insights" at bounding box center [326, 359] width 88 height 41
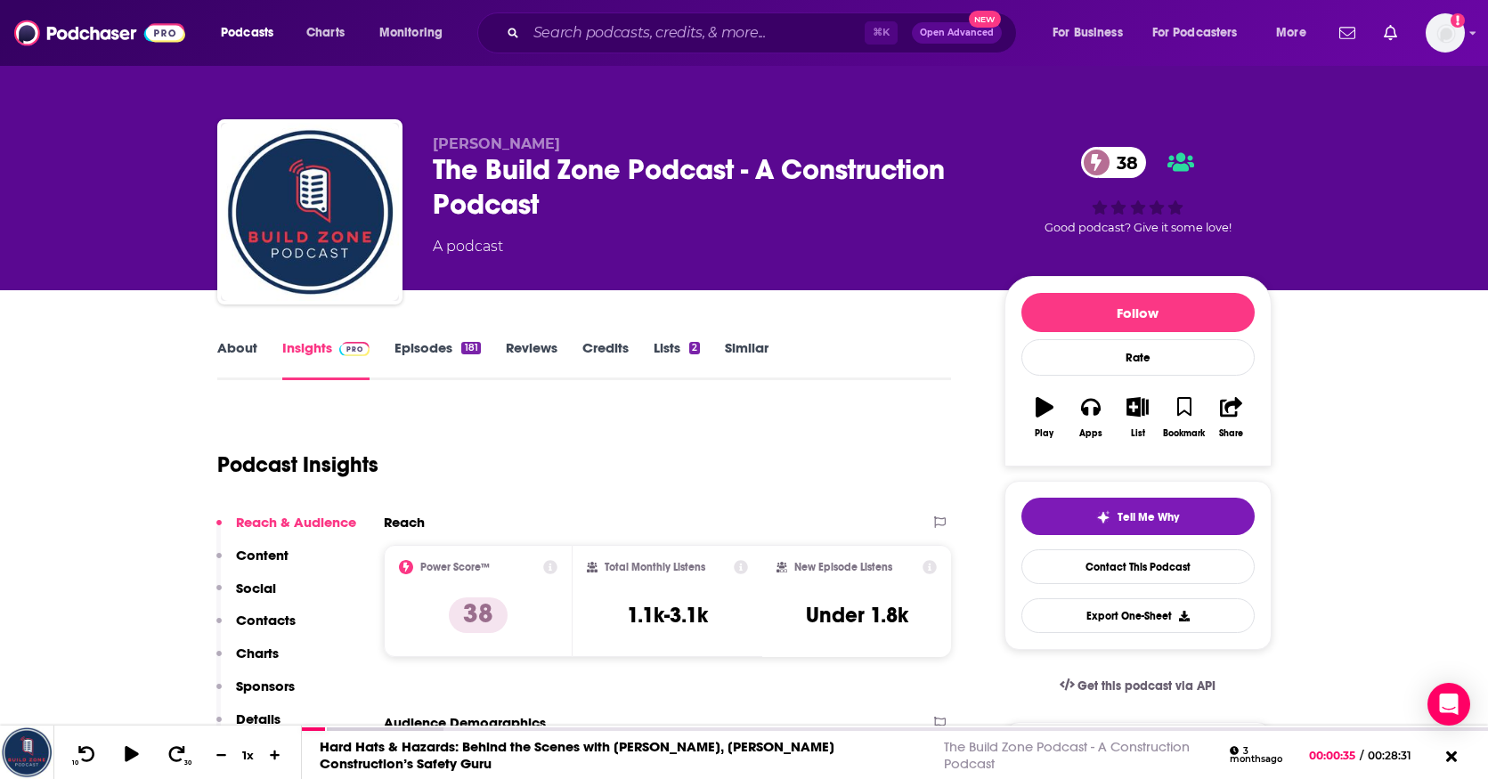
click at [431, 348] on link "Episodes 181" at bounding box center [436, 359] width 85 height 41
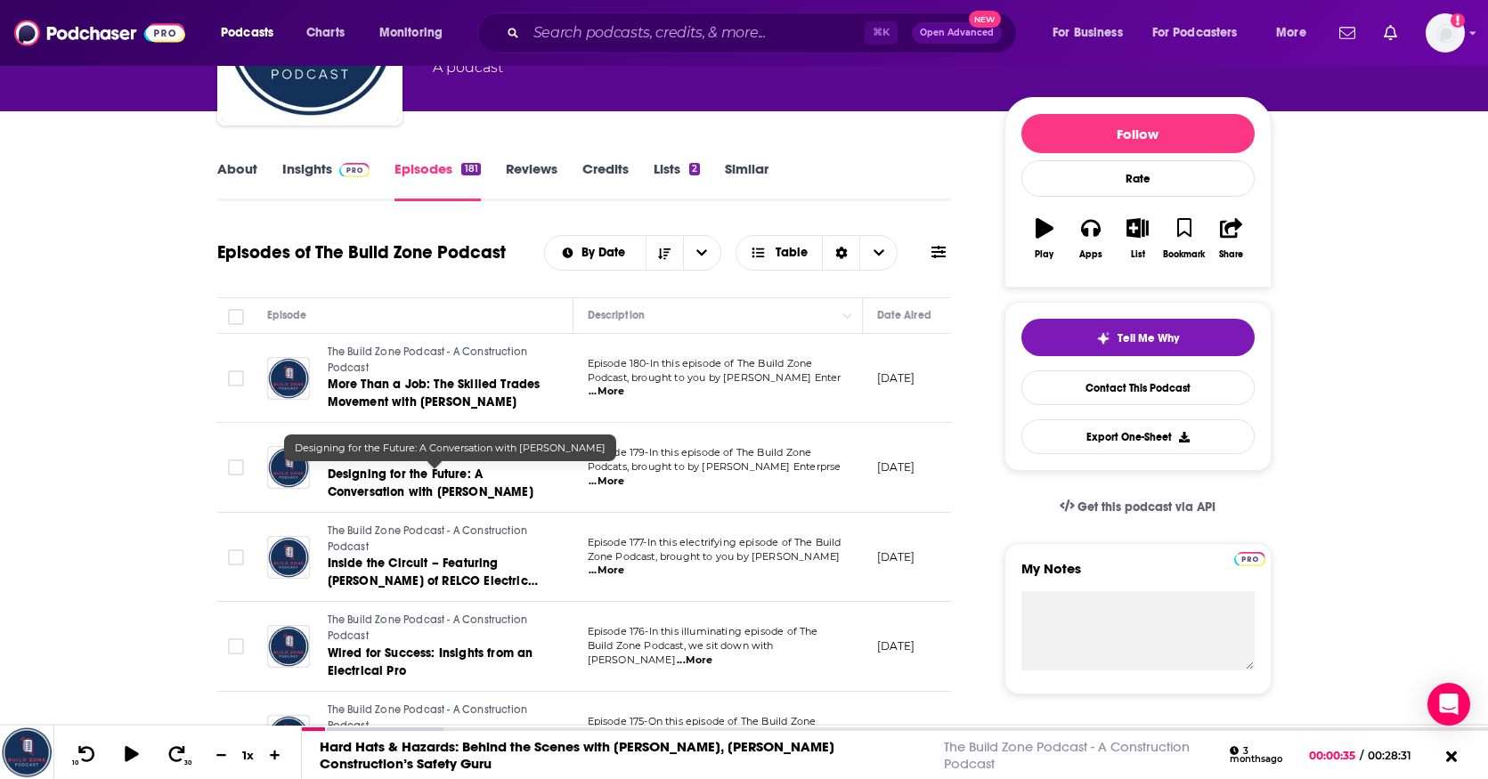
scroll to position [180, 0]
click at [388, 476] on span "Designing for the Future: A Conversation with [PERSON_NAME]" at bounding box center [431, 482] width 206 height 33
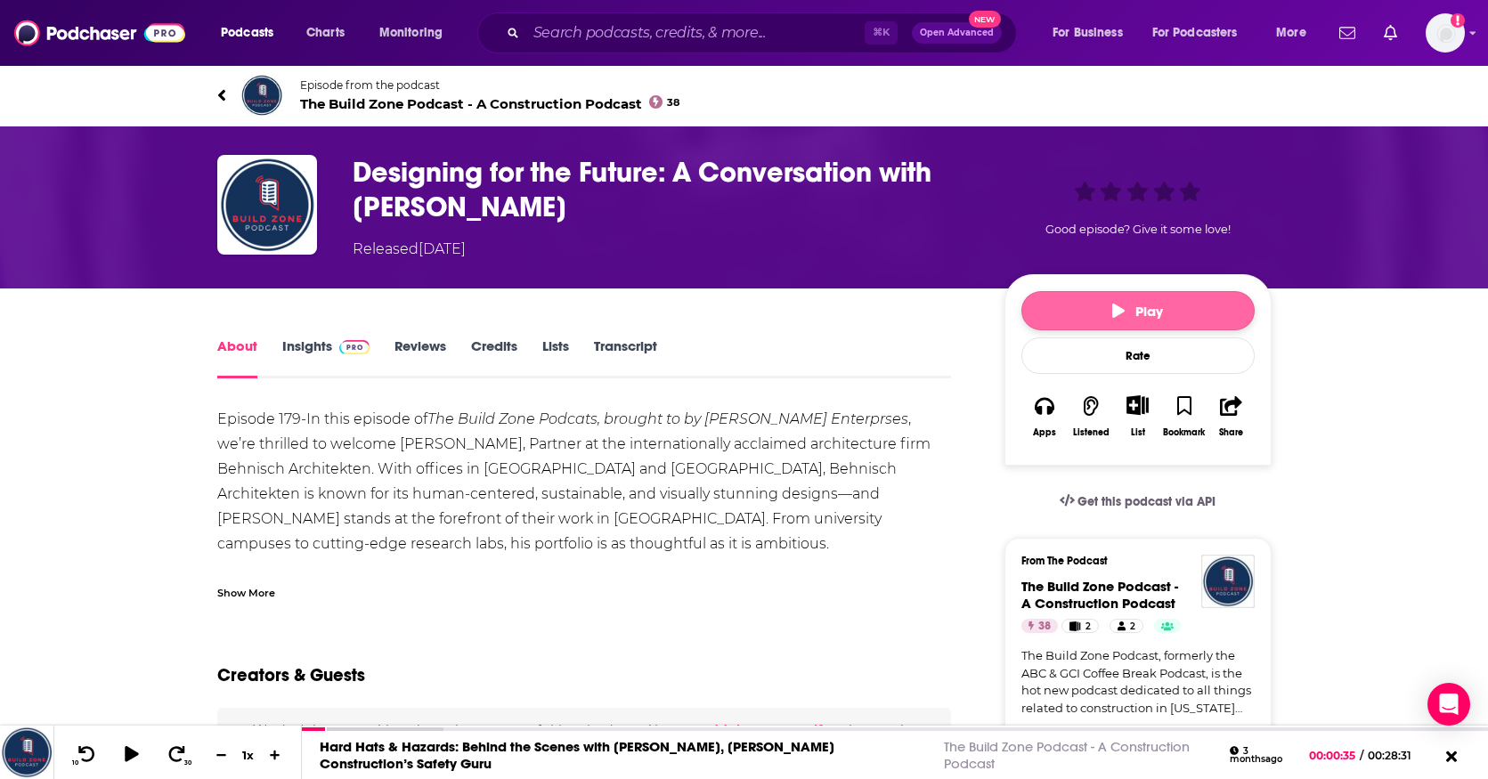
click at [1143, 307] on span "Play" at bounding box center [1137, 311] width 51 height 17
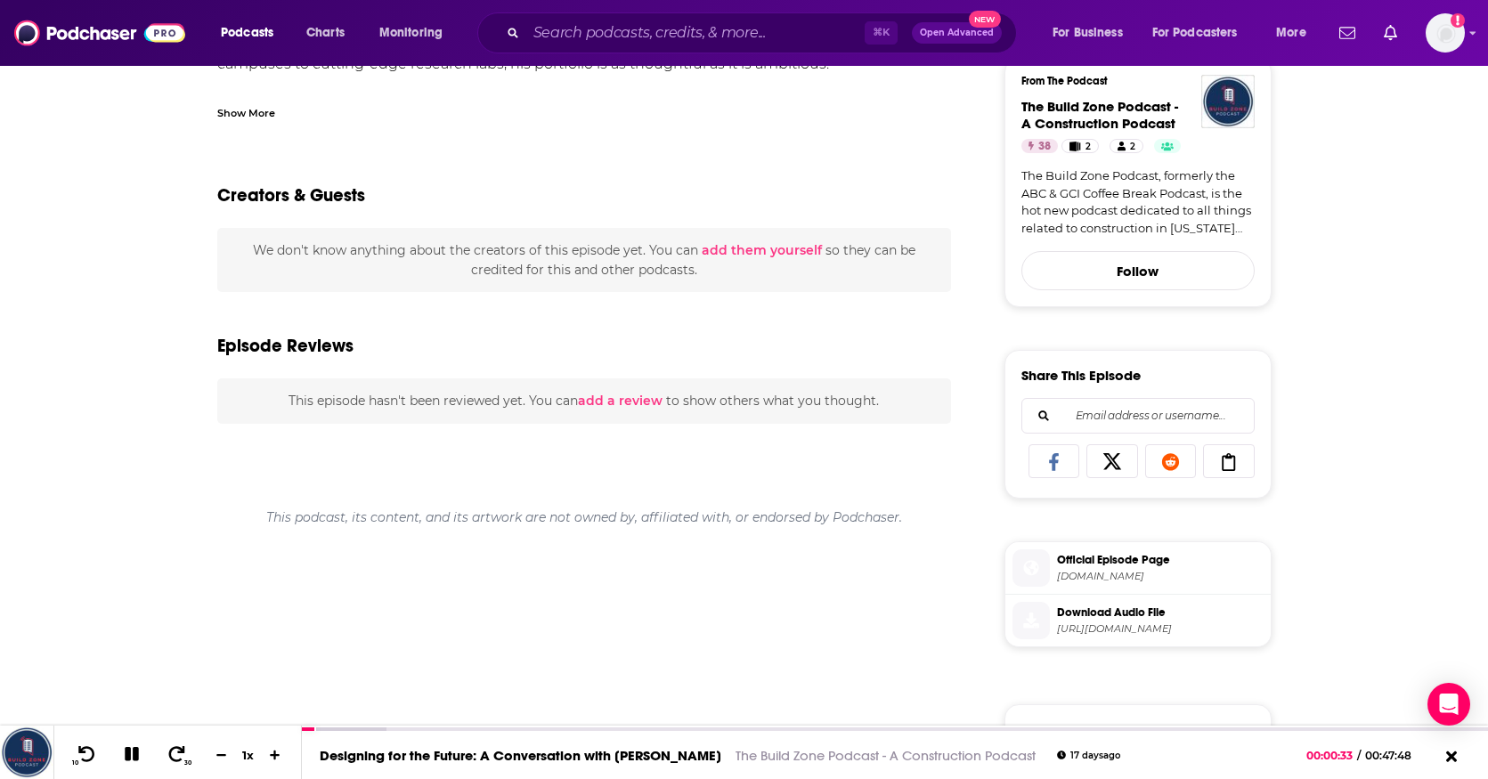
scroll to position [510, 0]
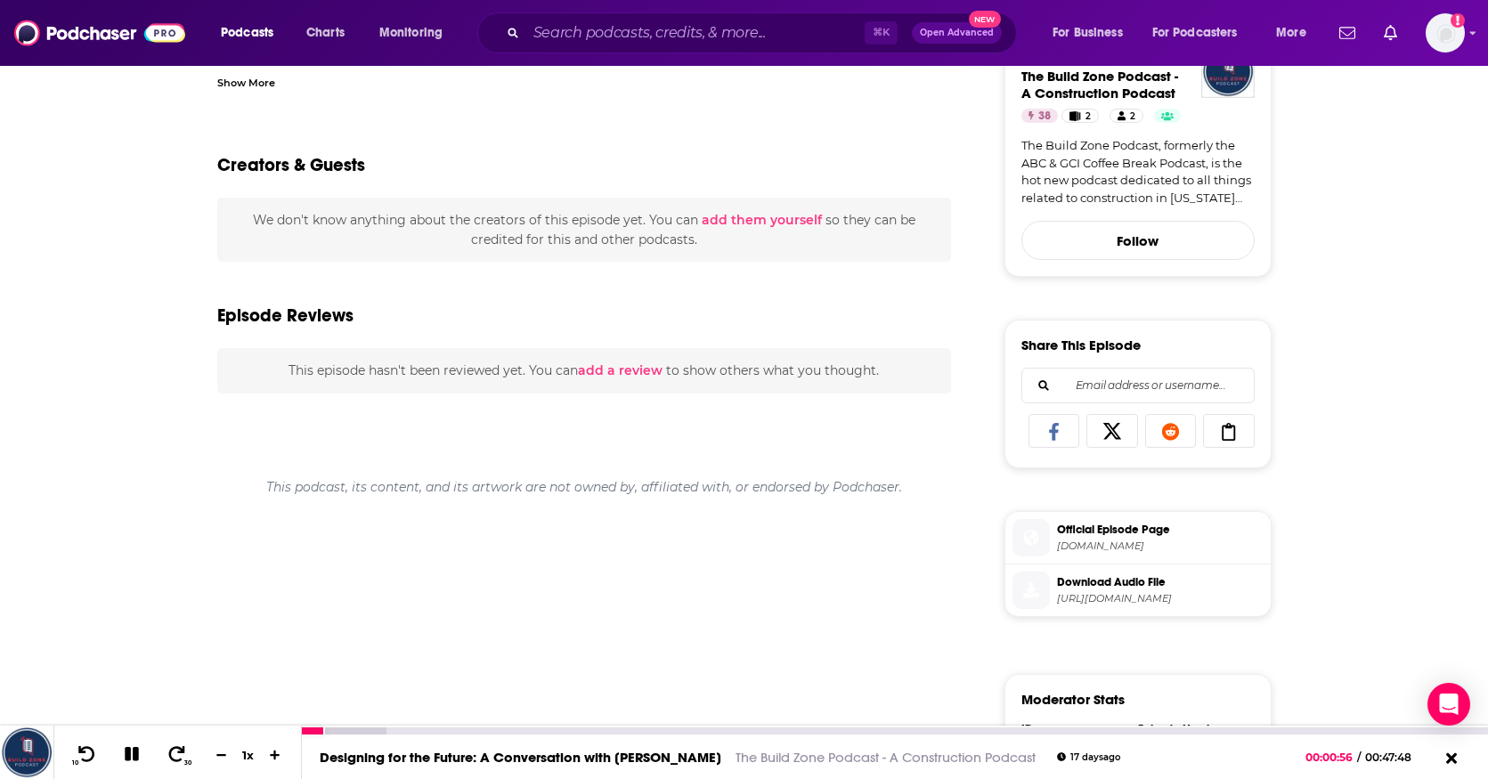
click at [132, 752] on icon at bounding box center [132, 754] width 20 height 16
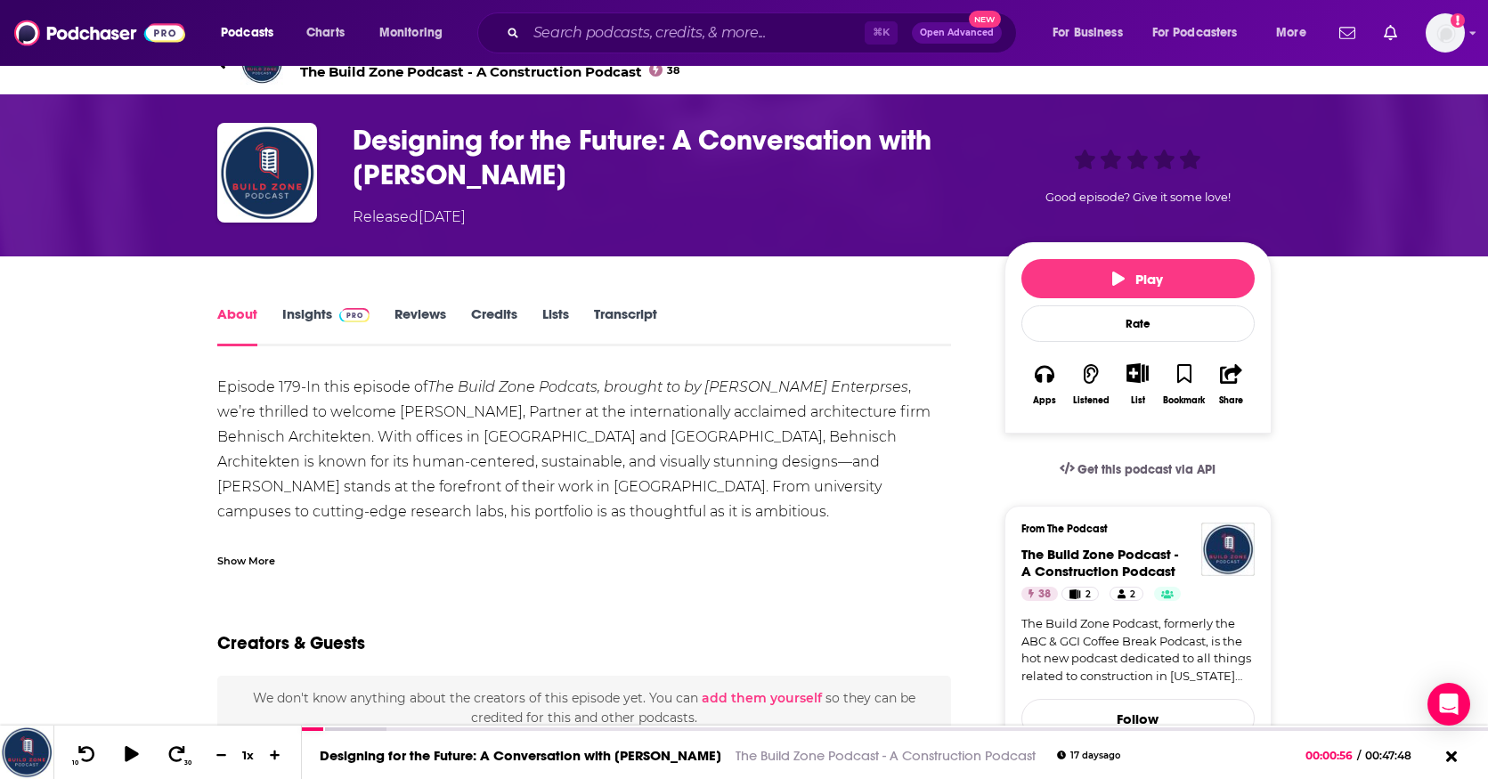
scroll to position [0, 0]
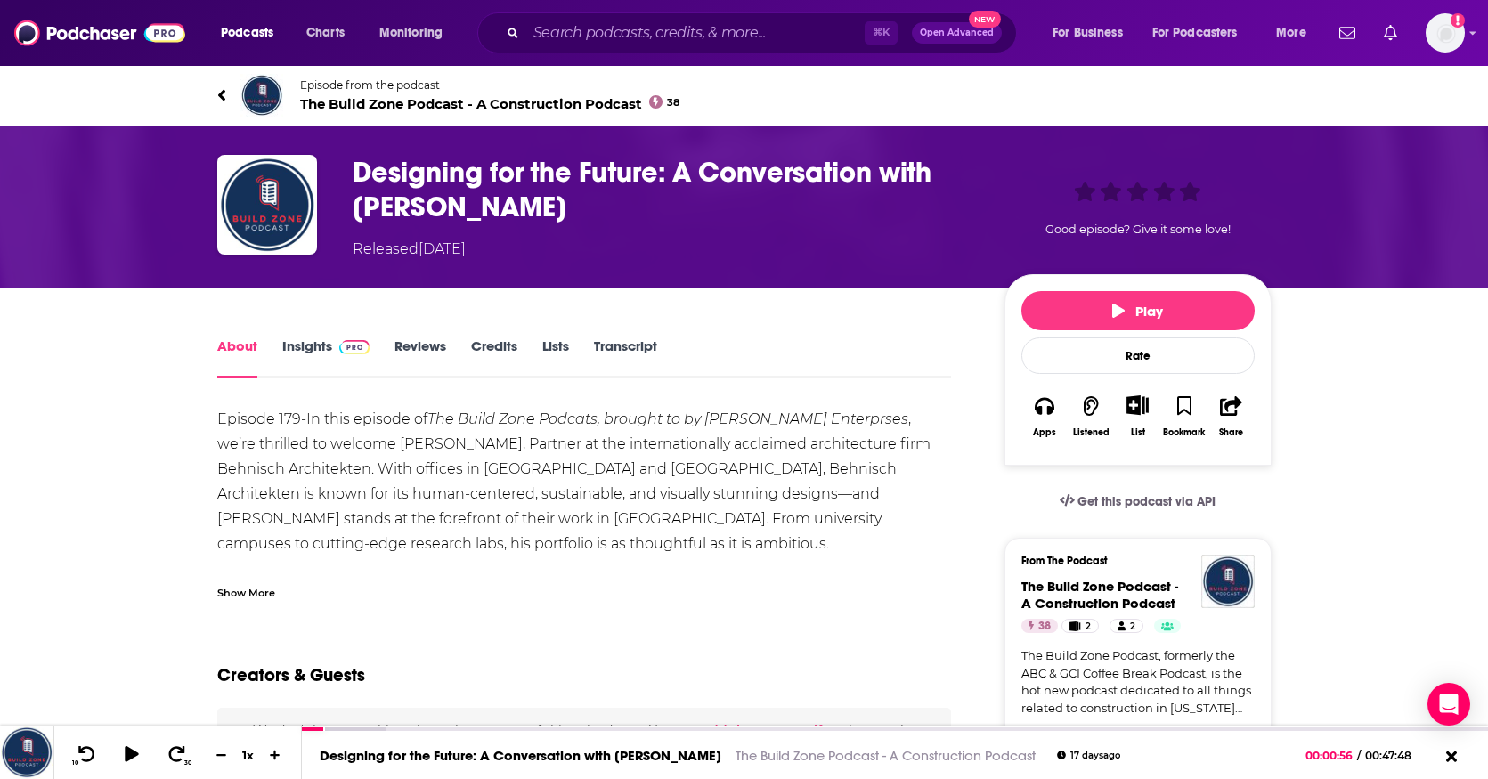
click at [240, 348] on link "About" at bounding box center [237, 357] width 40 height 41
click at [220, 99] on icon at bounding box center [221, 95] width 9 height 18
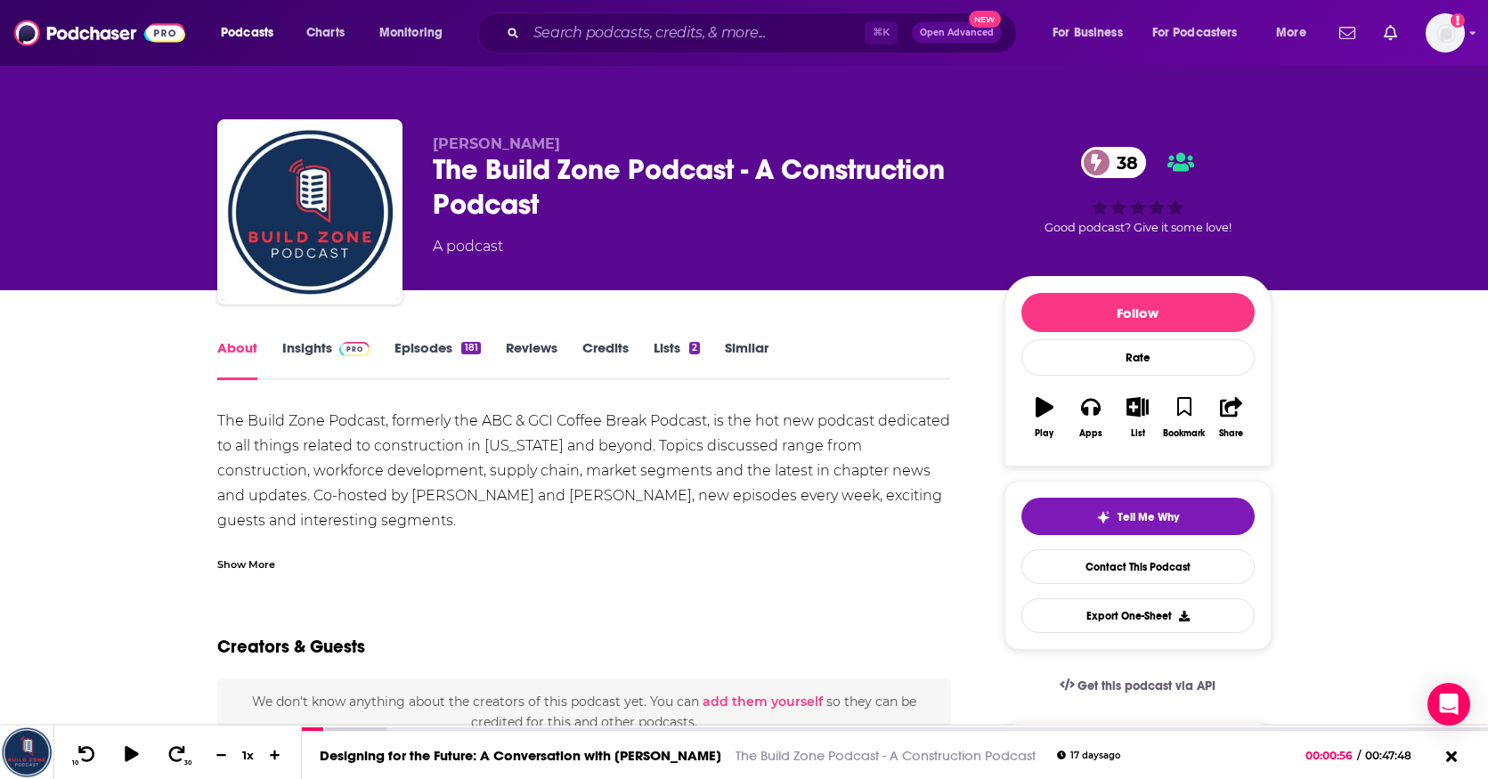
click at [261, 560] on div "Show More" at bounding box center [246, 563] width 58 height 17
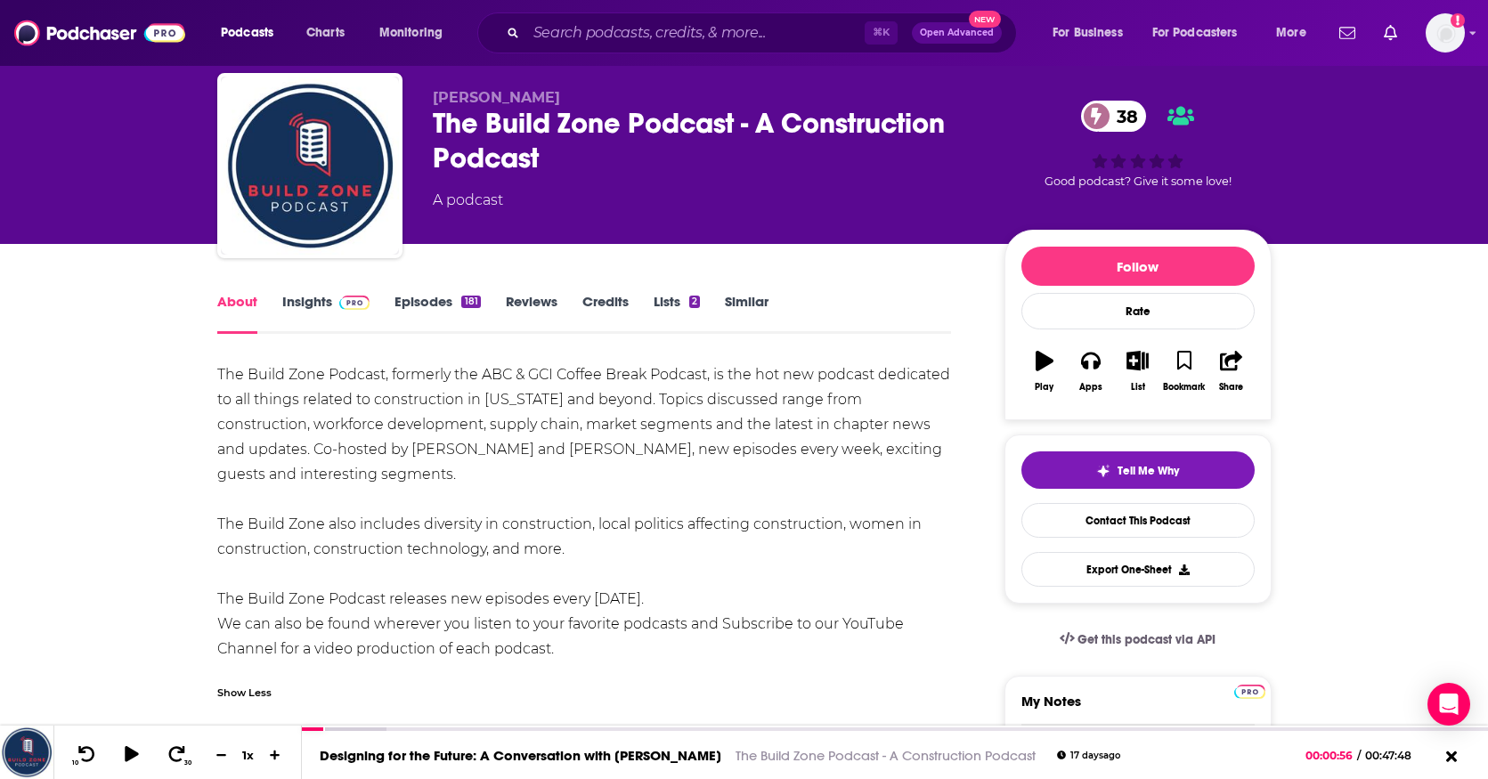
scroll to position [48, 0]
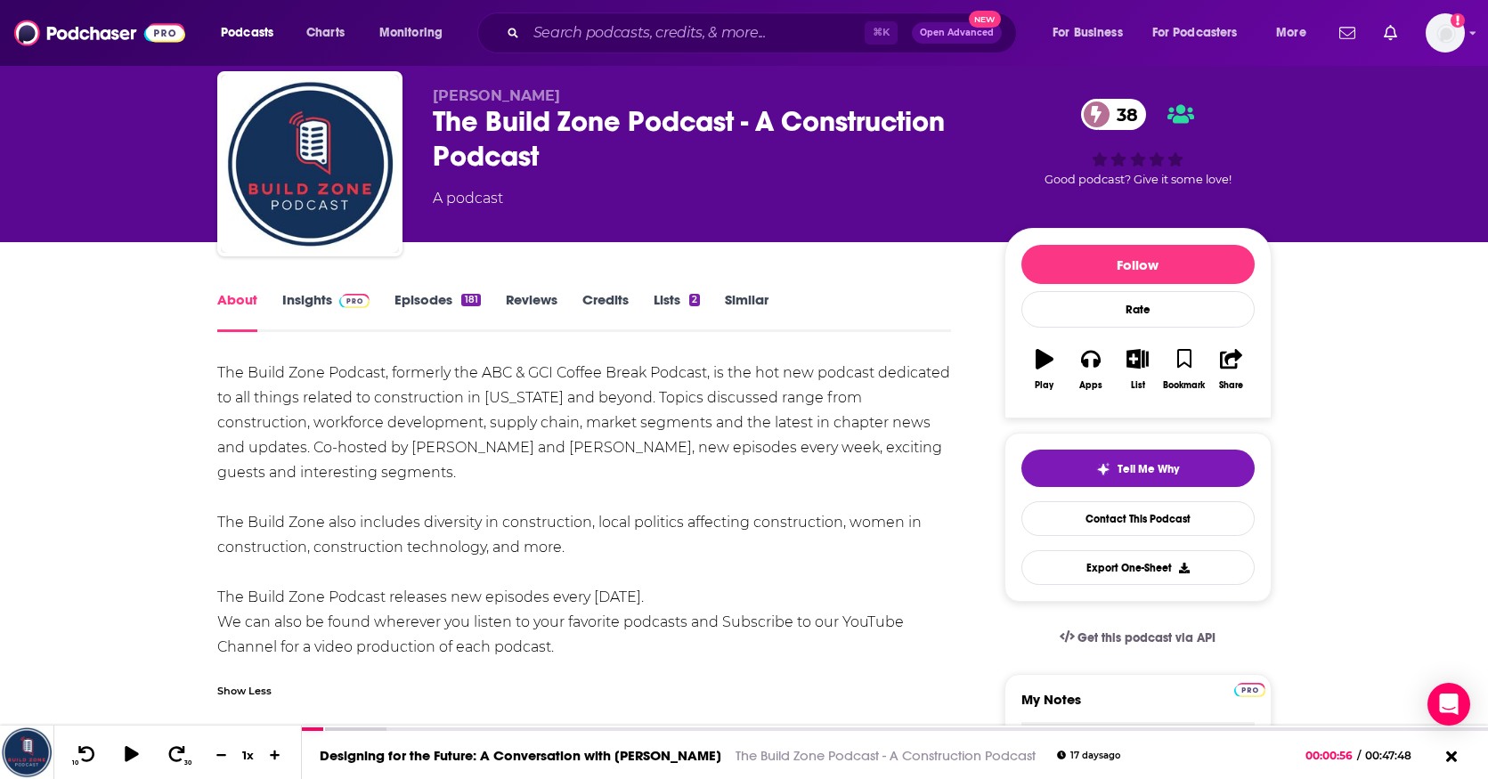
drag, startPoint x: 559, startPoint y: 646, endPoint x: 219, endPoint y: 355, distance: 447.8
copy div "The Build Zone Podcast, formerly the ABC & GCI Coffee Break Podcast, is the hot…"
